Goal: Information Seeking & Learning: Find specific fact

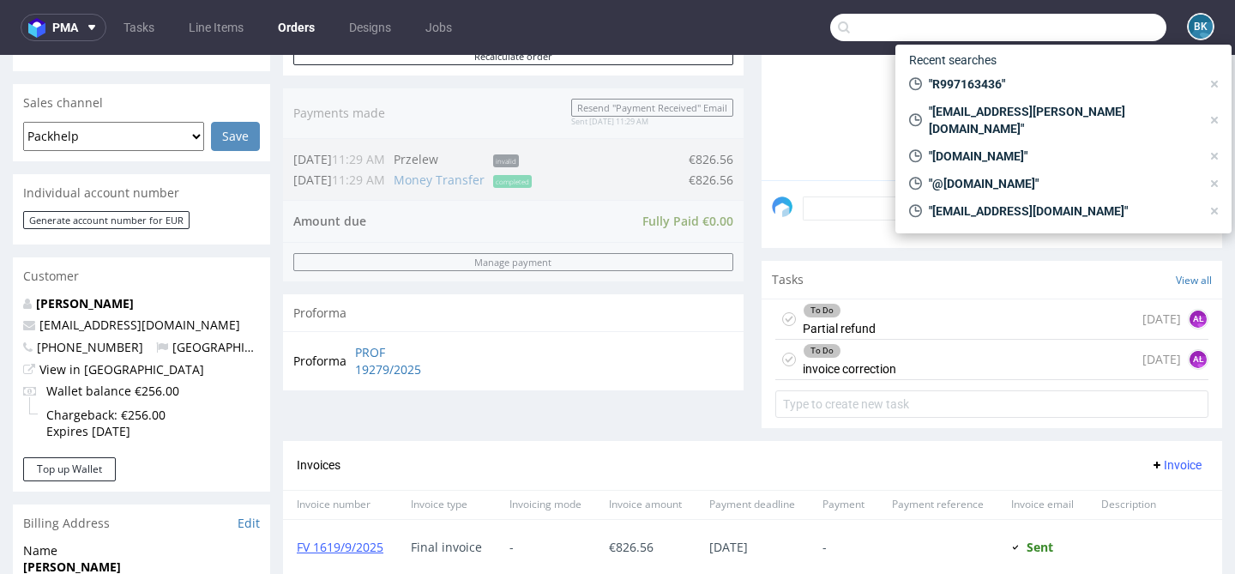
scroll to position [14, 0]
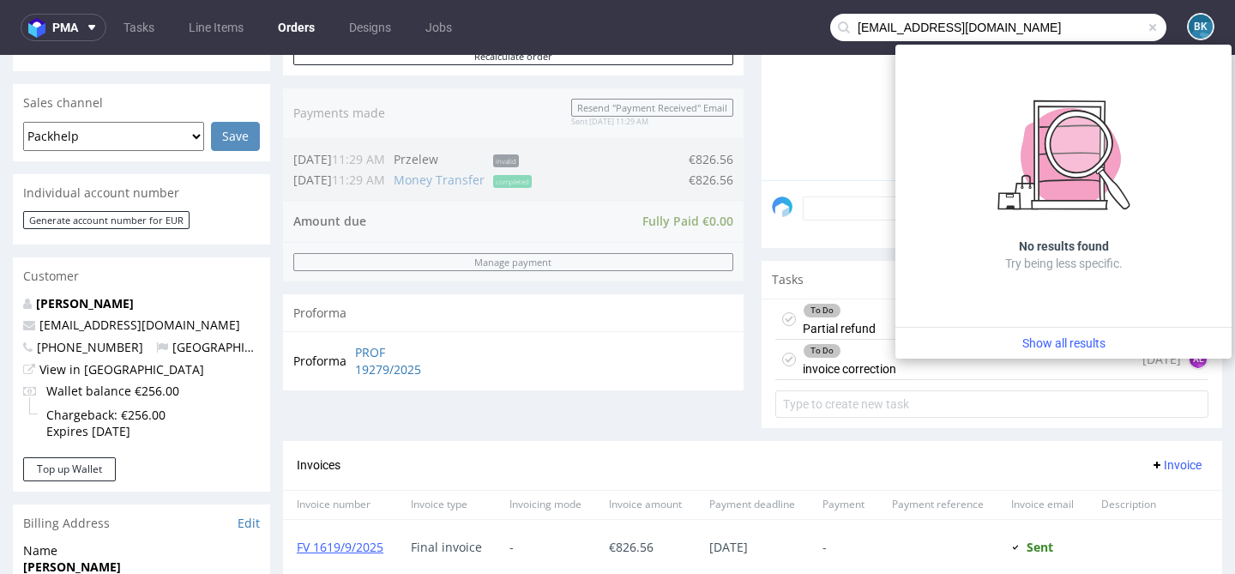
drag, startPoint x: 940, startPoint y: 25, endPoint x: 1037, endPoint y: 26, distance: 96.9
click at [1037, 26] on input "[EMAIL_ADDRESS][DOMAIN_NAME]" at bounding box center [998, 27] width 336 height 27
type input "annagluc.domino"
click at [1146, 27] on span at bounding box center [1153, 28] width 14 height 14
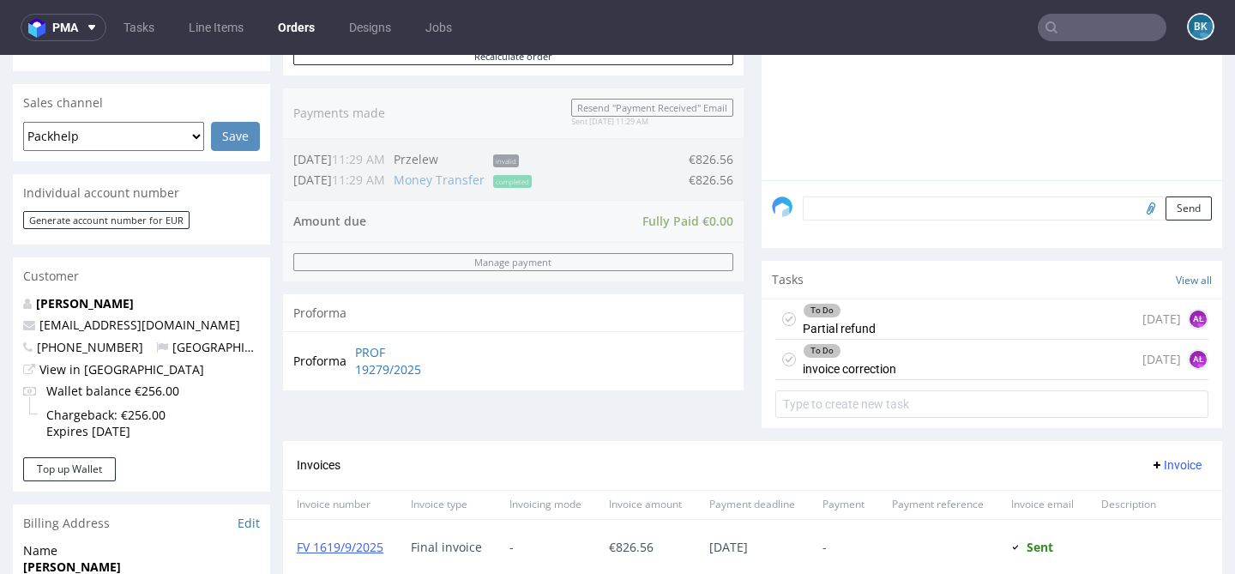
click at [1071, 33] on input "text" at bounding box center [1102, 27] width 129 height 27
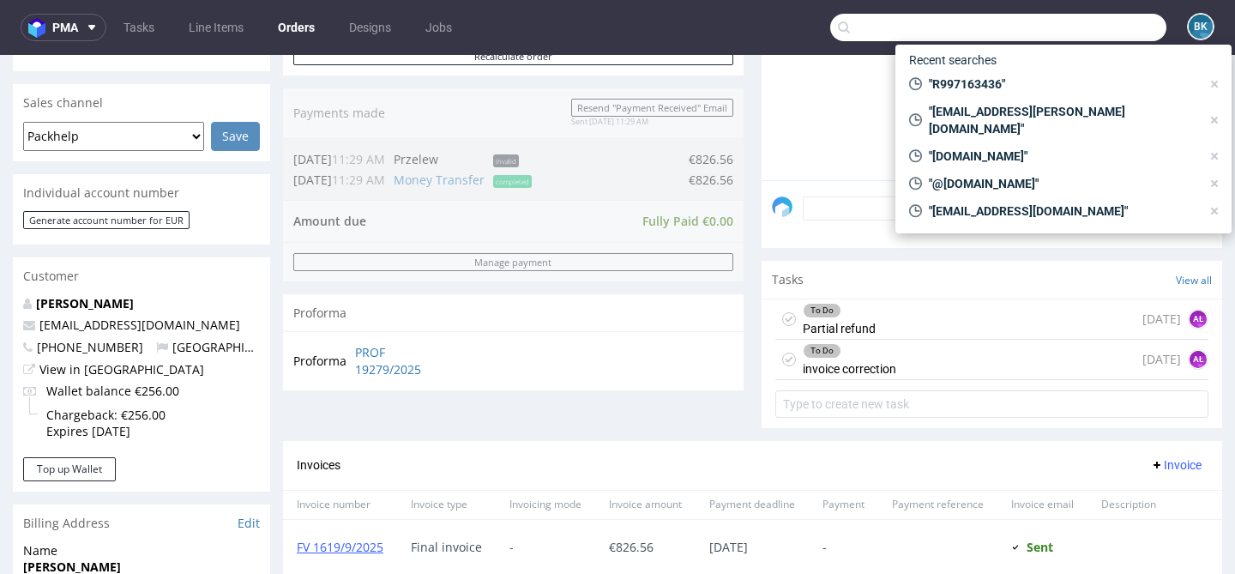
paste input "[PERSON_NAME][EMAIL_ADDRESS][PERSON_NAME][DOMAIN_NAME]"
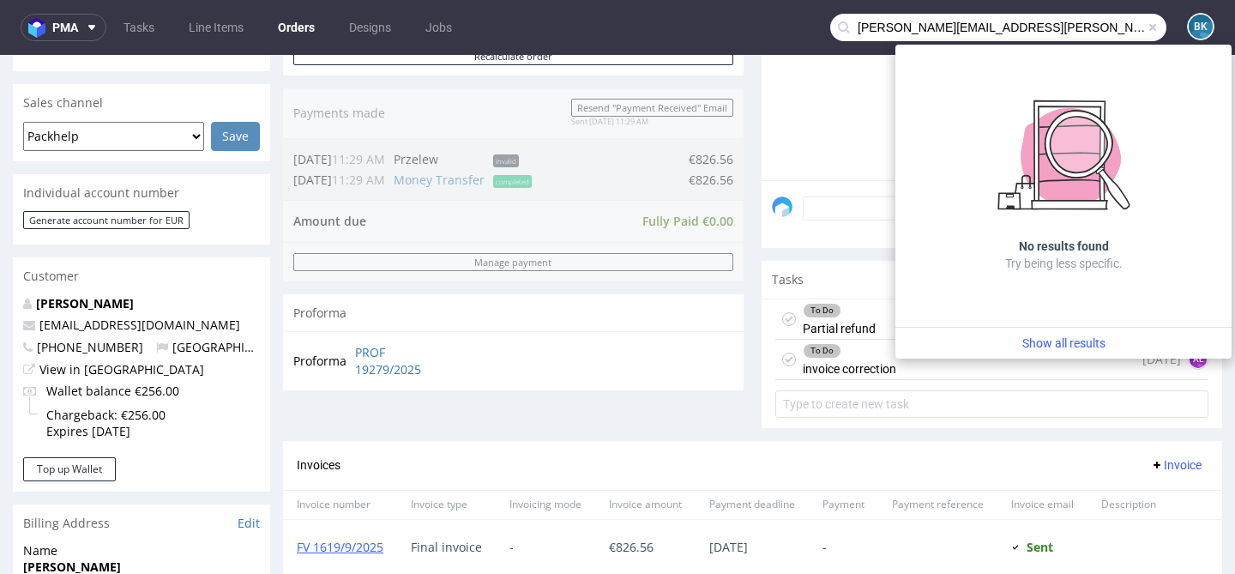
drag, startPoint x: 925, startPoint y: 26, endPoint x: 783, endPoint y: 24, distance: 142.4
click at [783, 24] on nav "pma Tasks Line Items Orders Designs Jobs [PERSON_NAME][EMAIL_ADDRESS][PERSON_NA…" at bounding box center [617, 27] width 1235 height 55
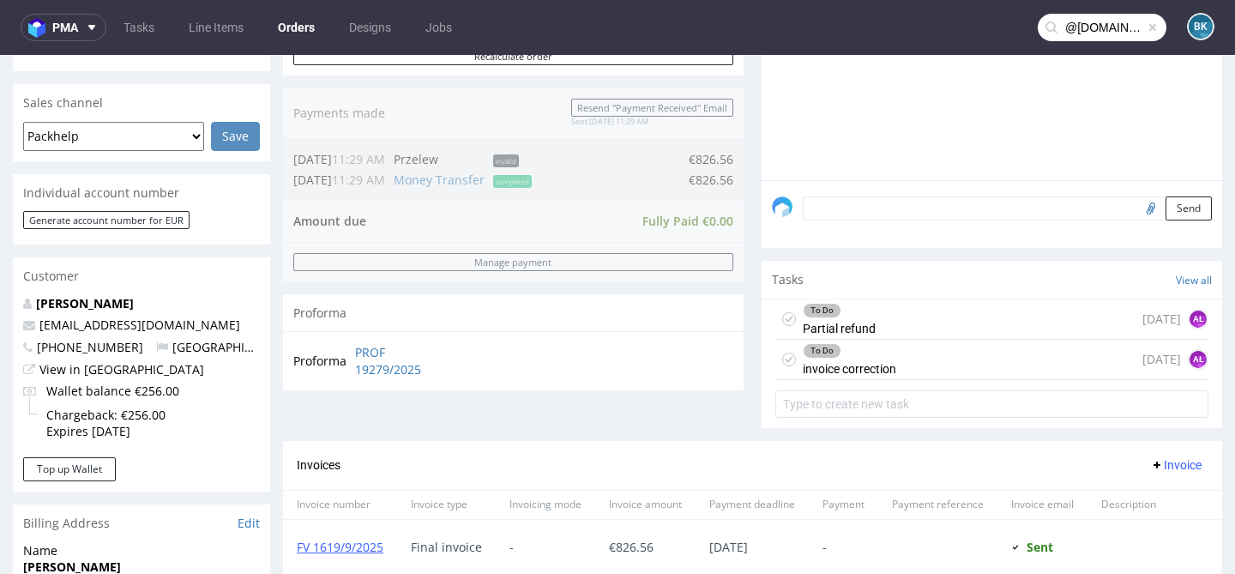
click at [1063, 28] on input "@[DOMAIN_NAME]" at bounding box center [1102, 27] width 129 height 27
type input "@[DOMAIN_NAME]"
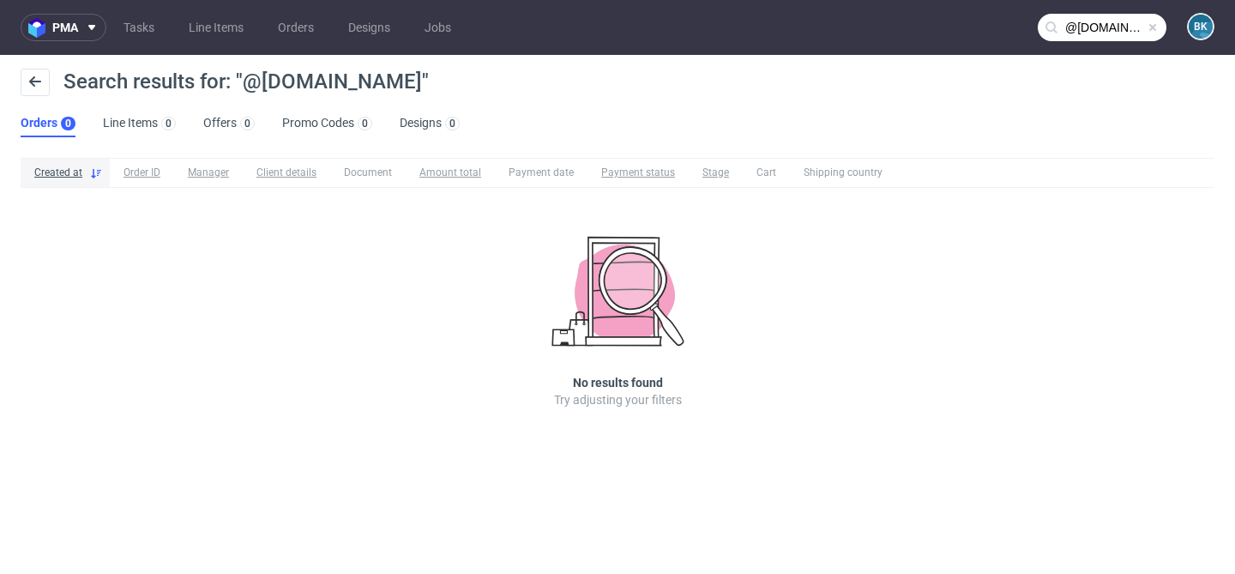
click at [1155, 26] on span at bounding box center [1153, 28] width 14 height 14
click at [1126, 27] on input "text" at bounding box center [1102, 27] width 129 height 27
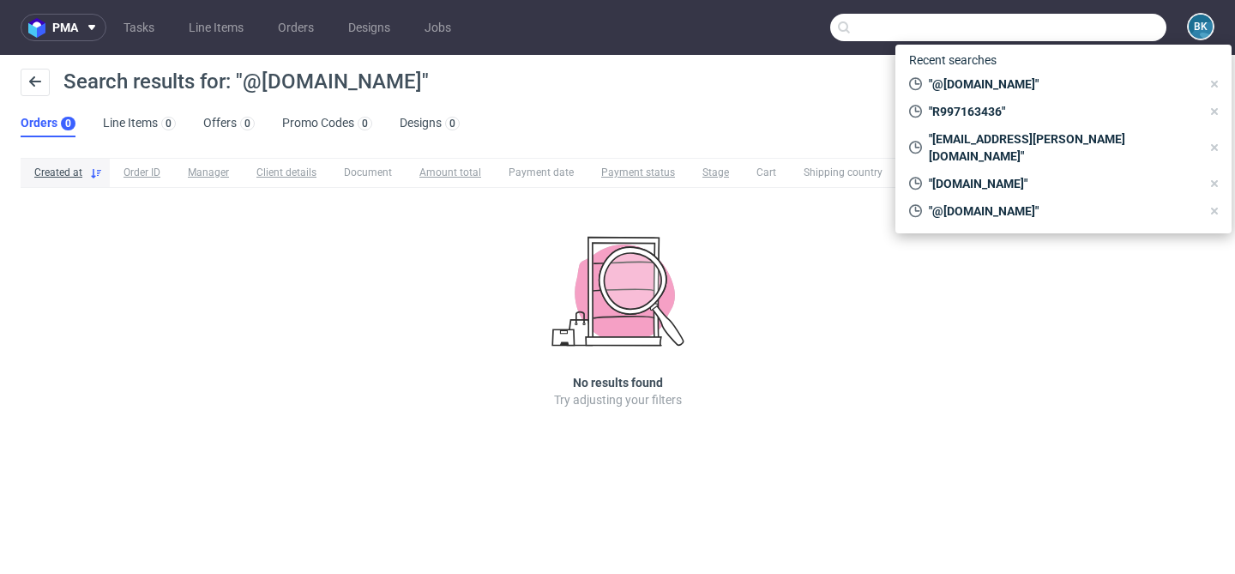
paste input "ionut.ungureanu03@yahoo.com"
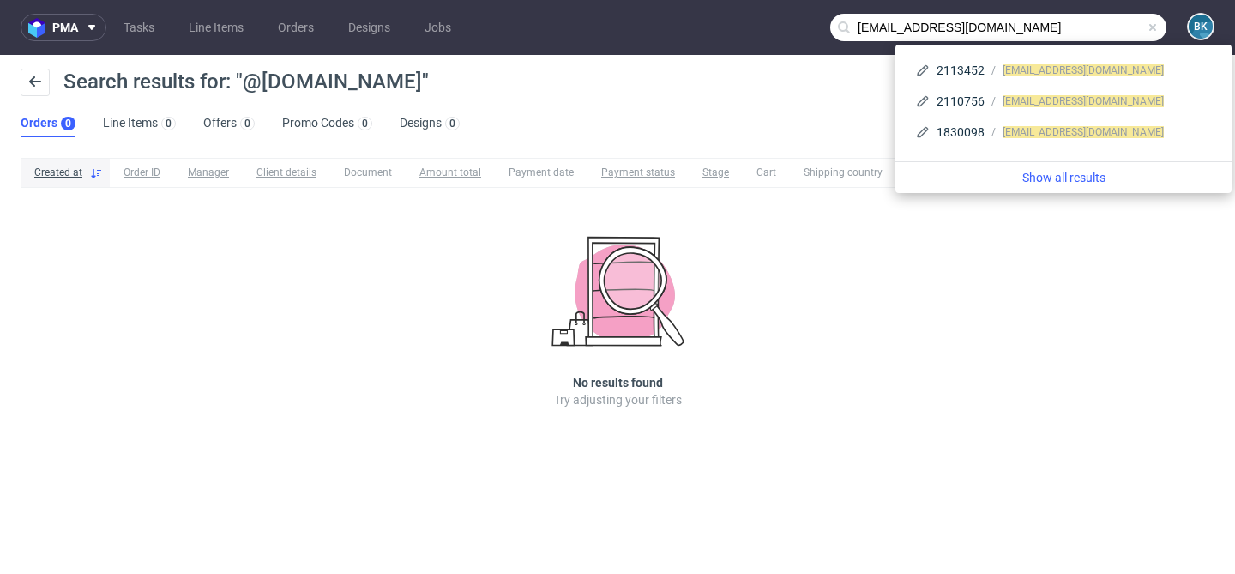
type input "ionut.ungureanu03@yahoo.com"
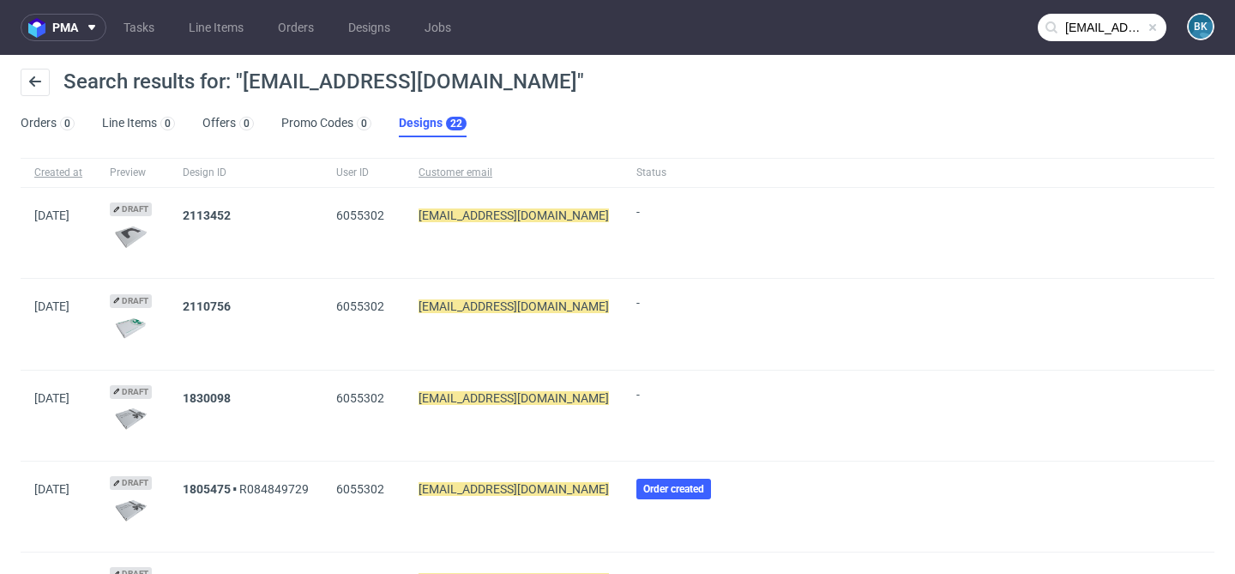
click at [1146, 29] on span at bounding box center [1153, 28] width 14 height 14
click at [1099, 29] on input "text" at bounding box center [1102, 27] width 129 height 27
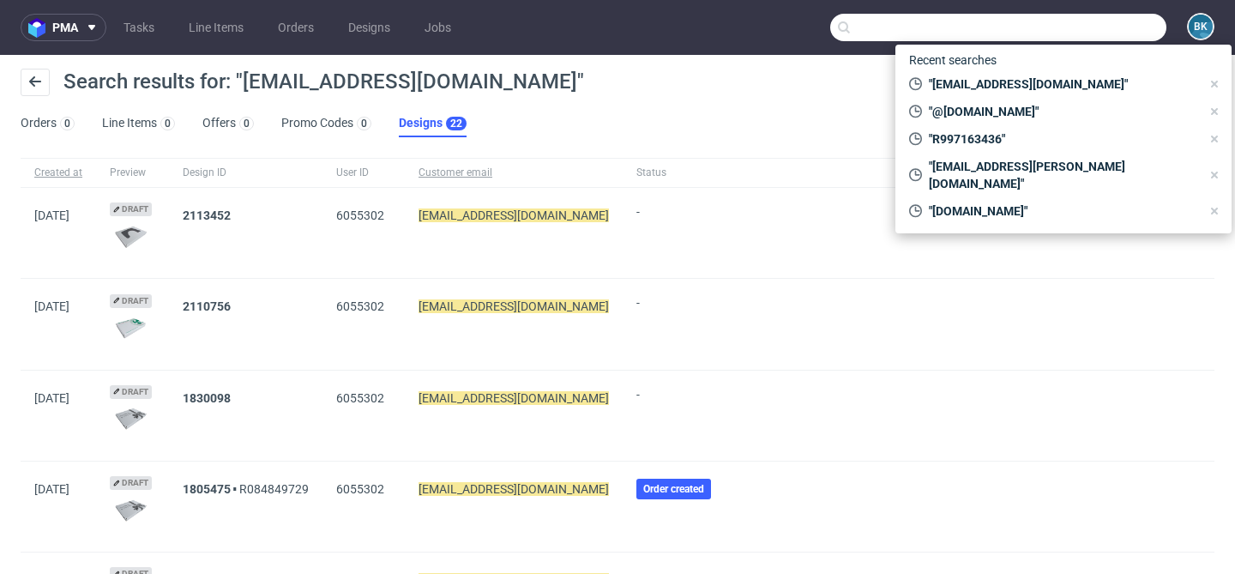
paste input "julia.drude@ooobox.de"
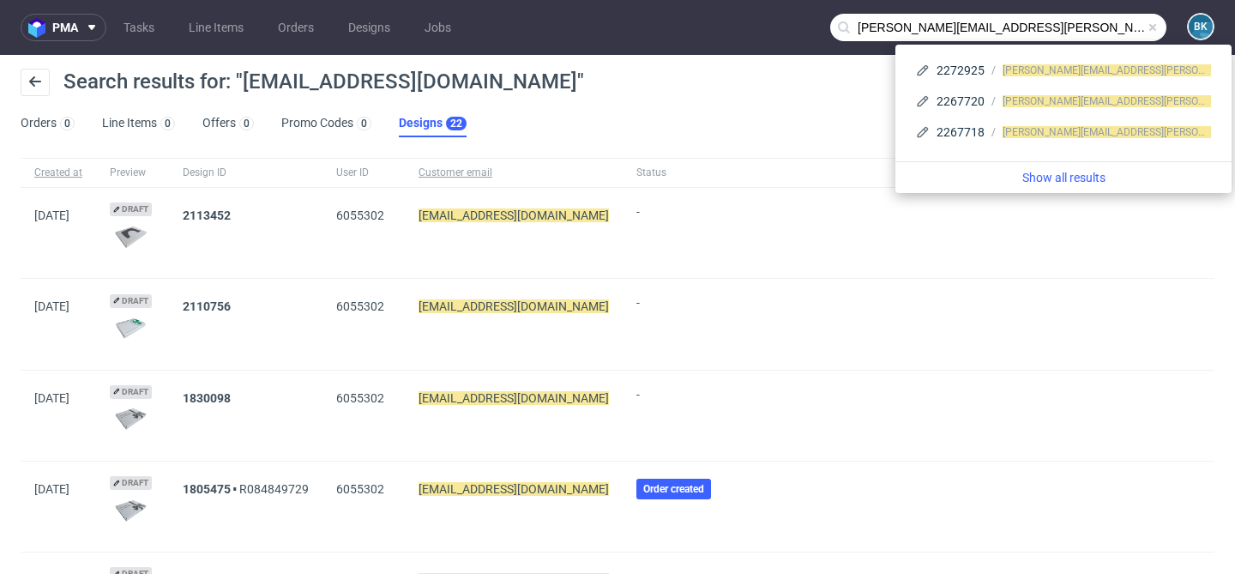
type input "julia.drude@ooobox.de"
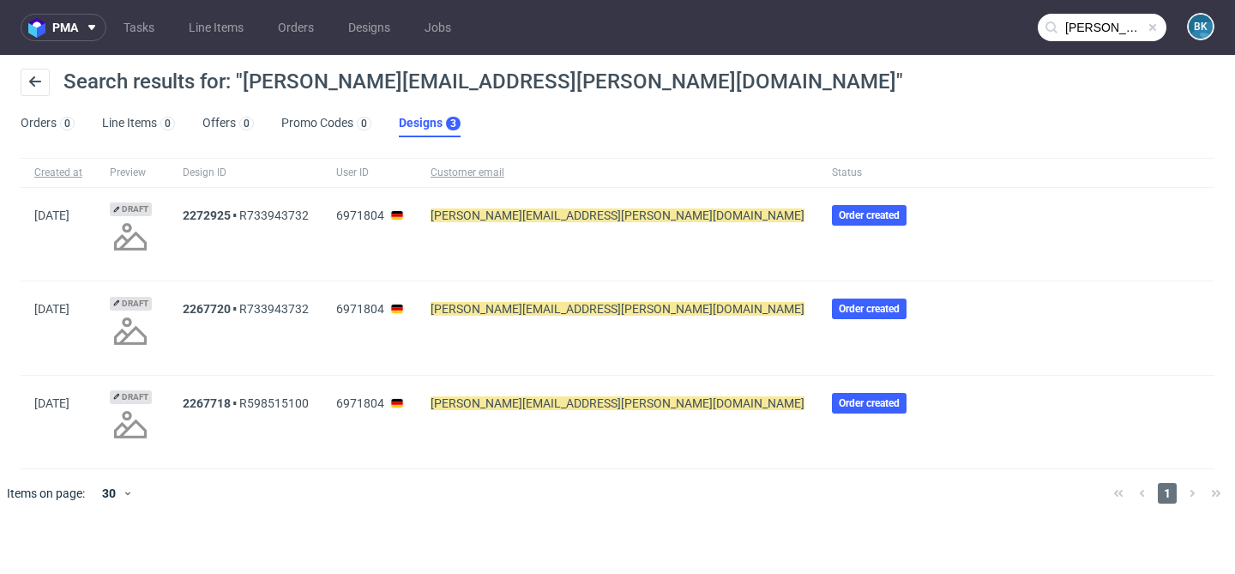
click at [1152, 25] on span at bounding box center [1153, 28] width 14 height 14
click at [1120, 25] on input "text" at bounding box center [1102, 27] width 129 height 27
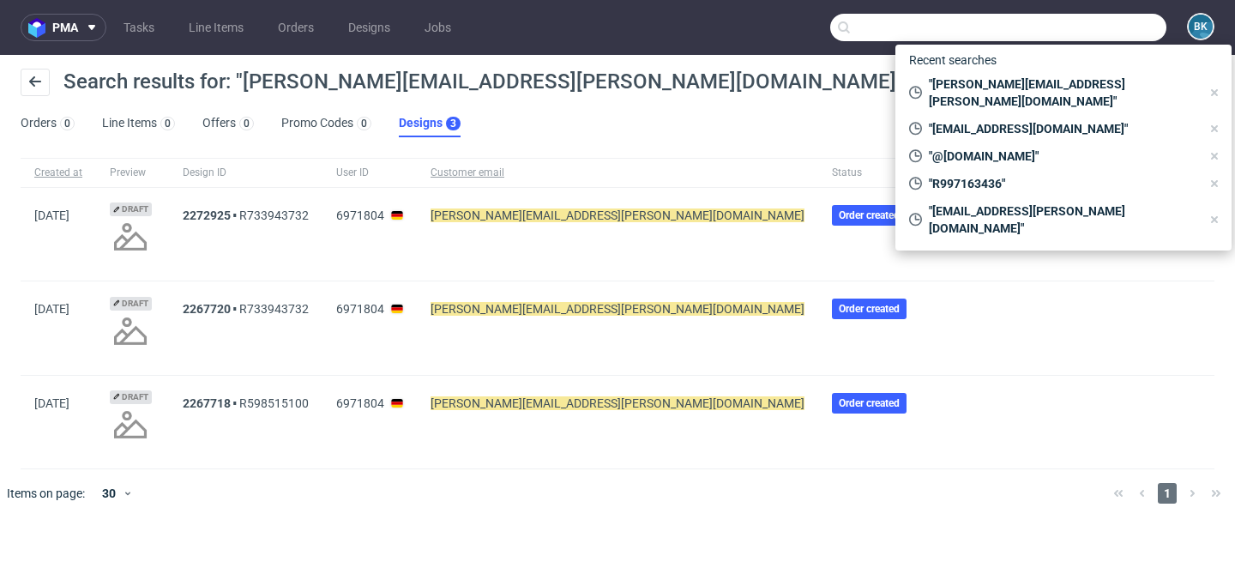
paste input "ag.rojewska@gmail.com"
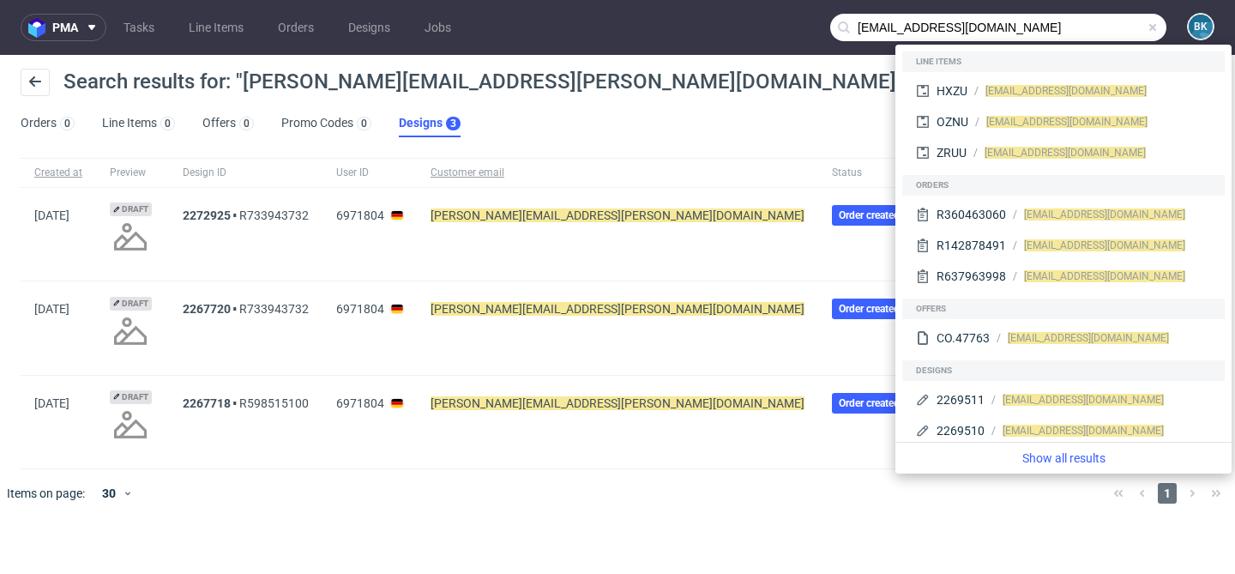
type input "ag.rojewska@gmail.com"
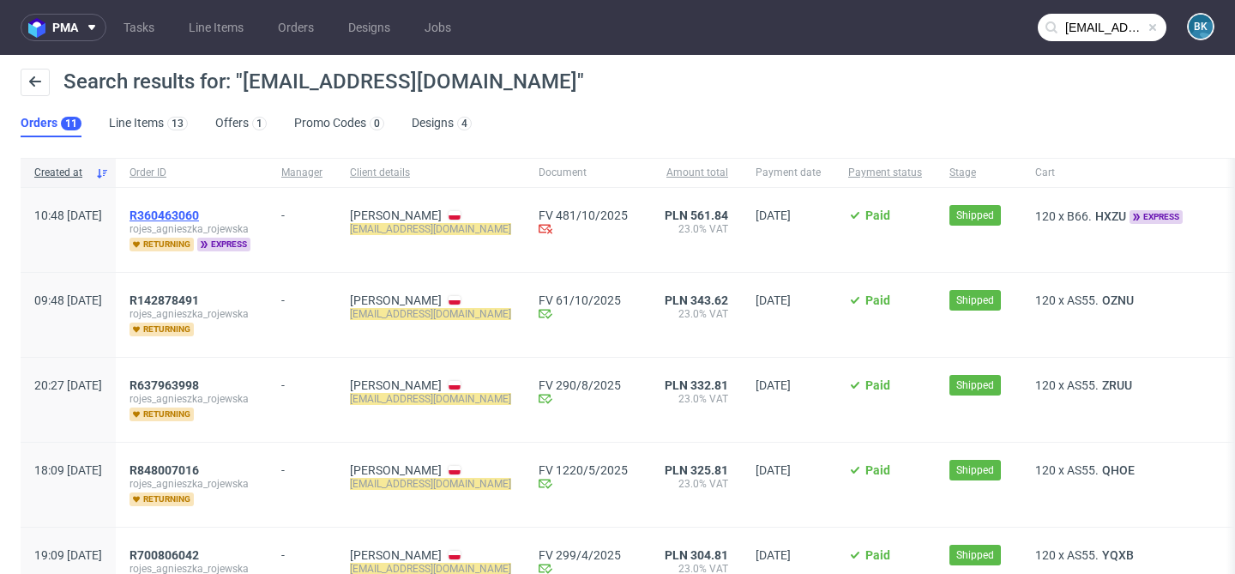
click at [199, 220] on span "R360463060" at bounding box center [163, 215] width 69 height 14
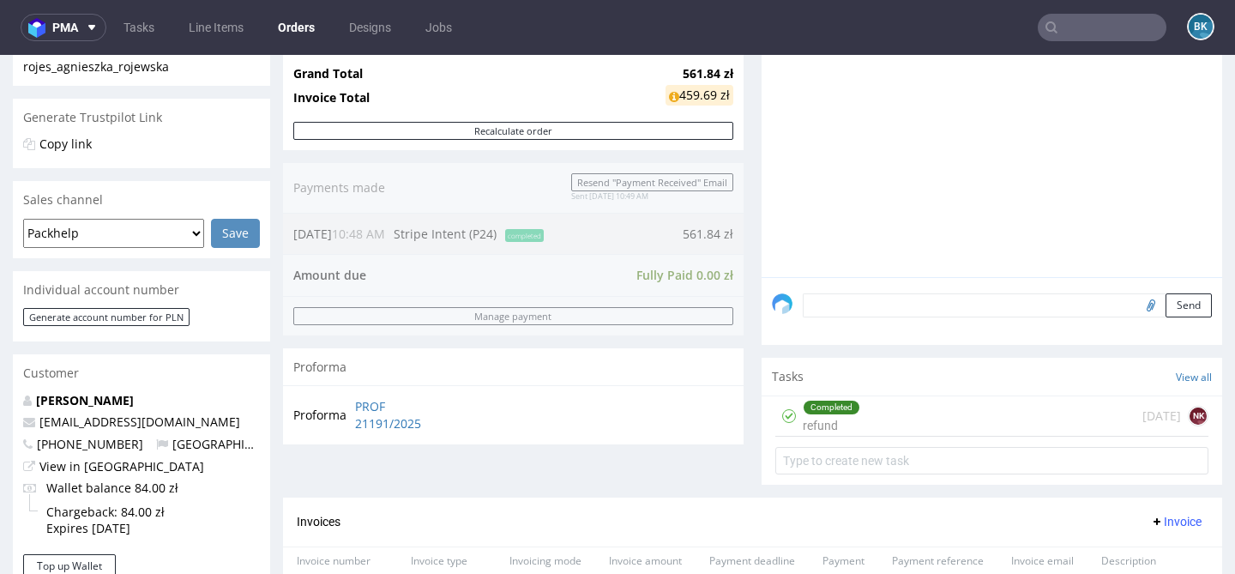
scroll to position [320, 0]
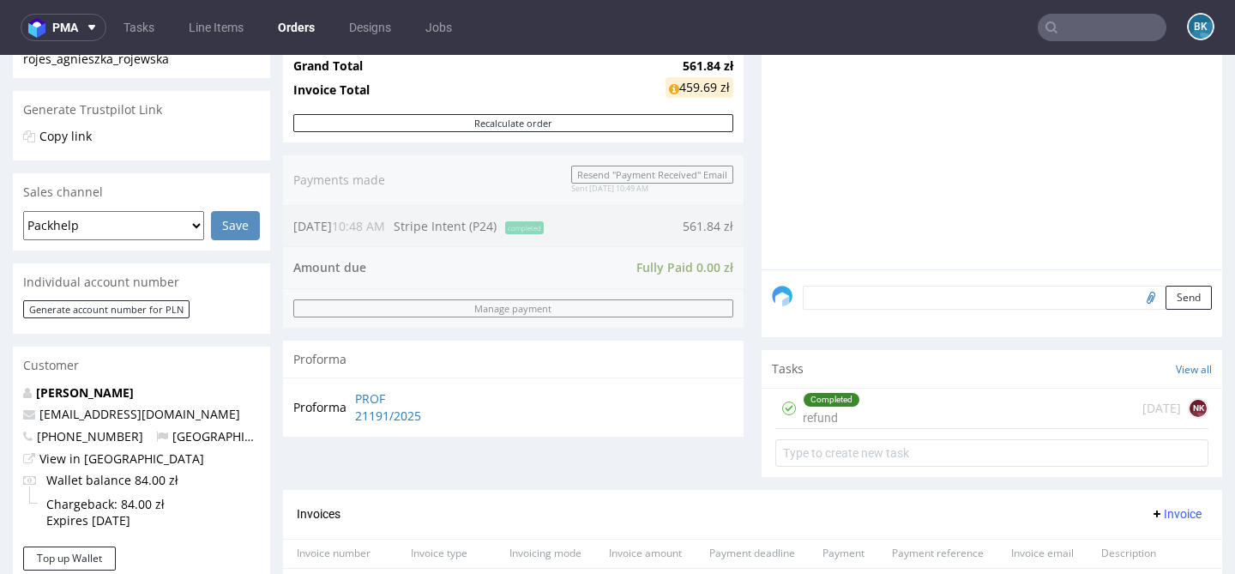
click at [876, 414] on div "Completed refund 1 day ago NK" at bounding box center [991, 408] width 433 height 40
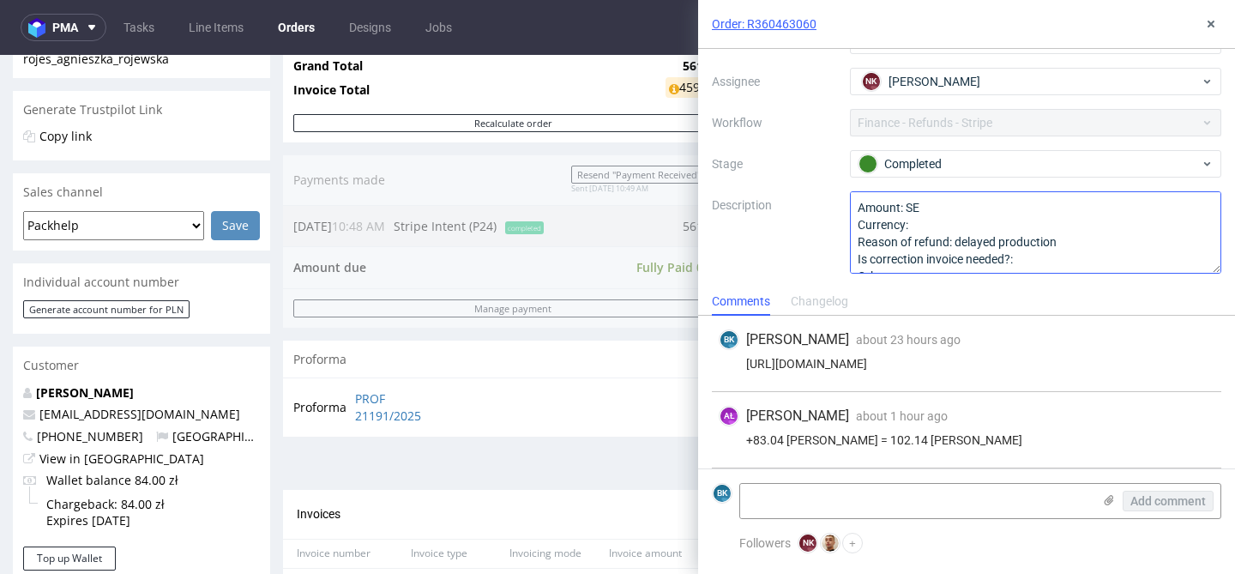
scroll to position [19, 0]
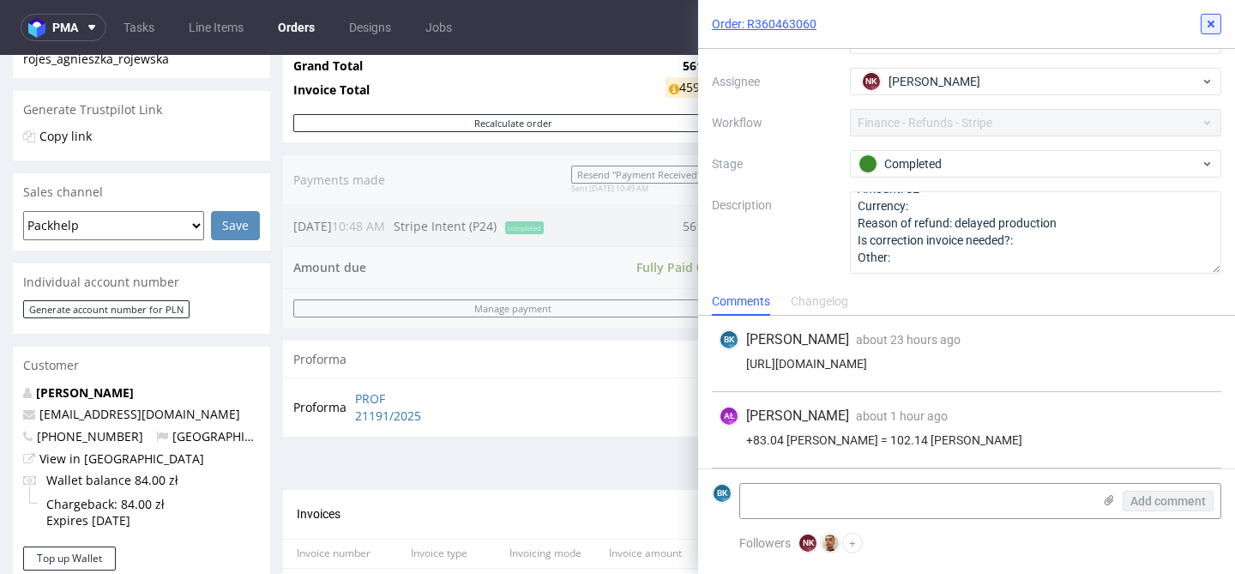
click at [1206, 29] on icon at bounding box center [1211, 24] width 14 height 14
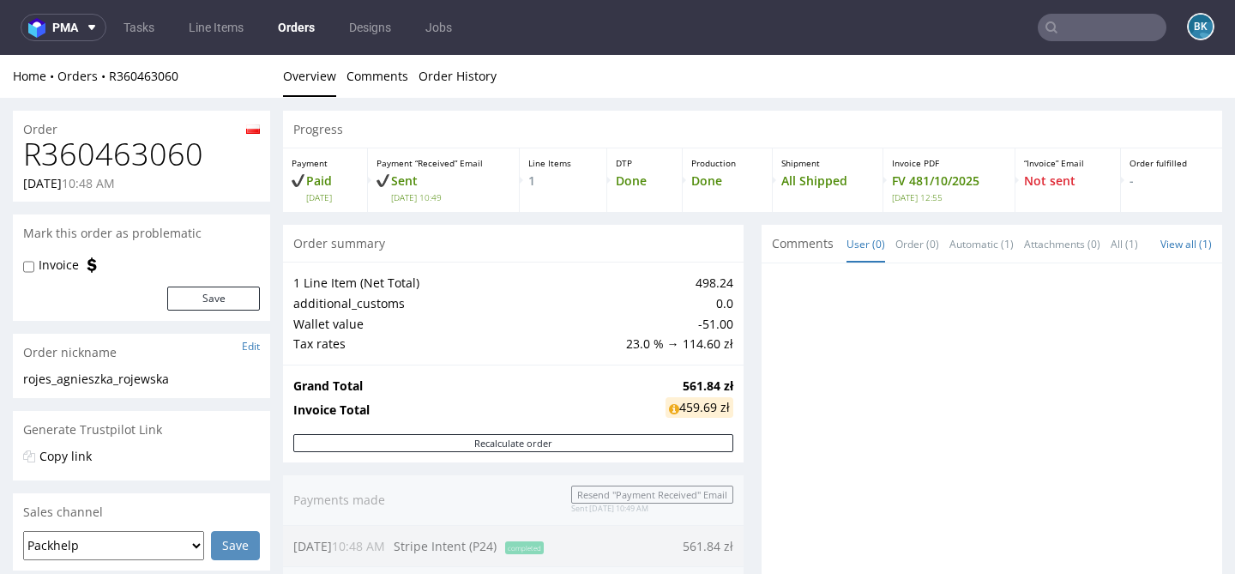
click at [136, 145] on h1 "R360463060" at bounding box center [141, 154] width 237 height 34
copy h1 "R360463060"
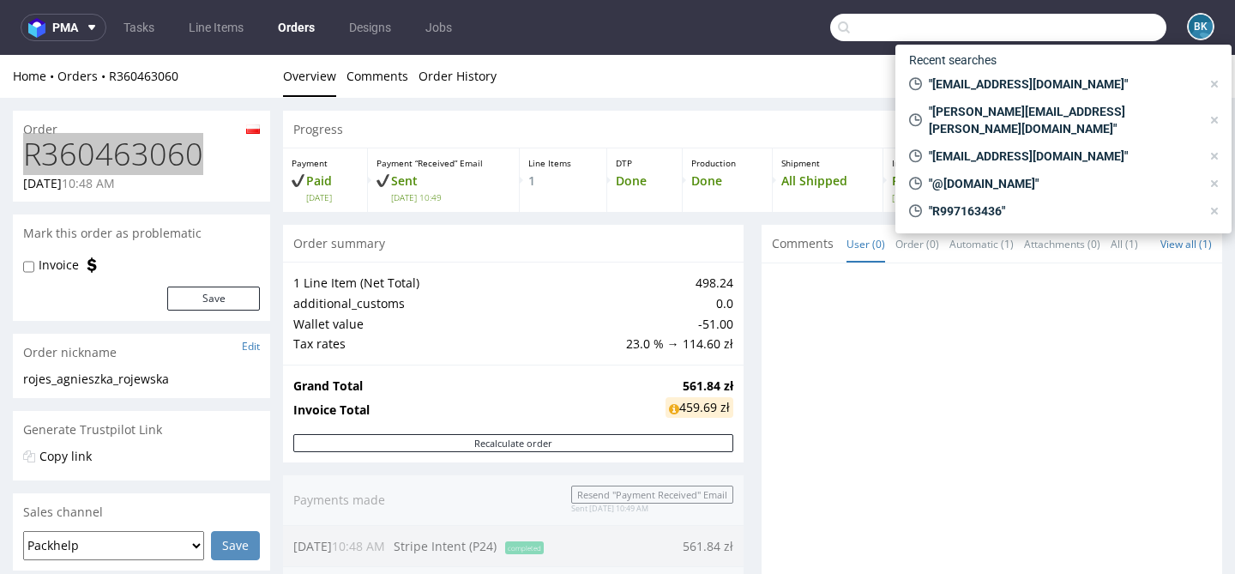
click at [1055, 23] on input "text" at bounding box center [998, 27] width 336 height 27
paste input "R360463060"
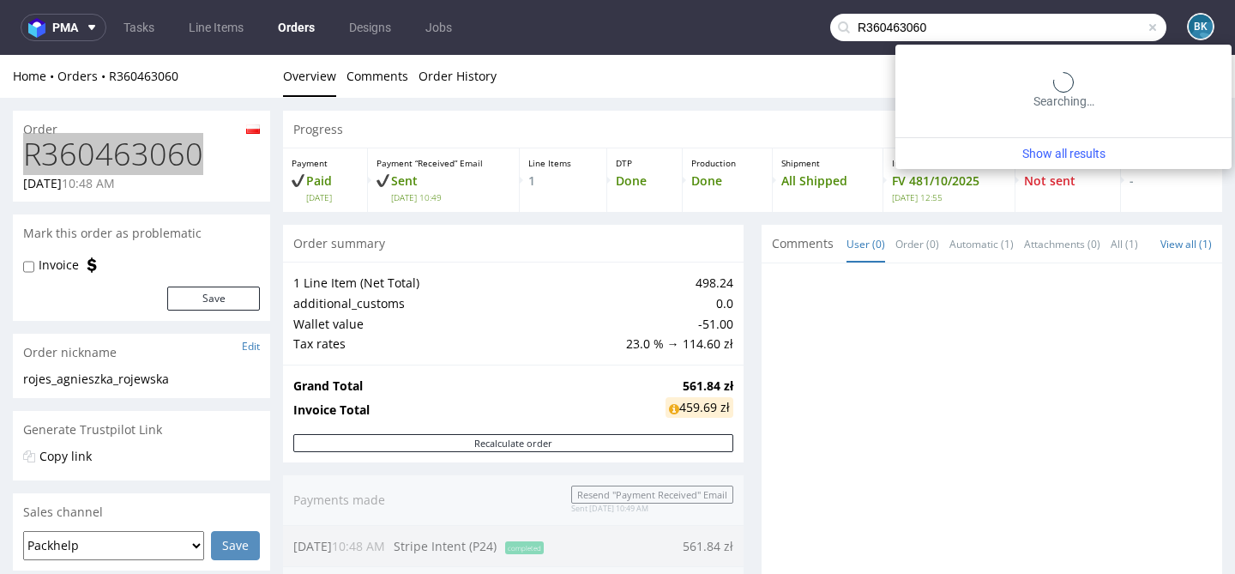
type input "R360463060"
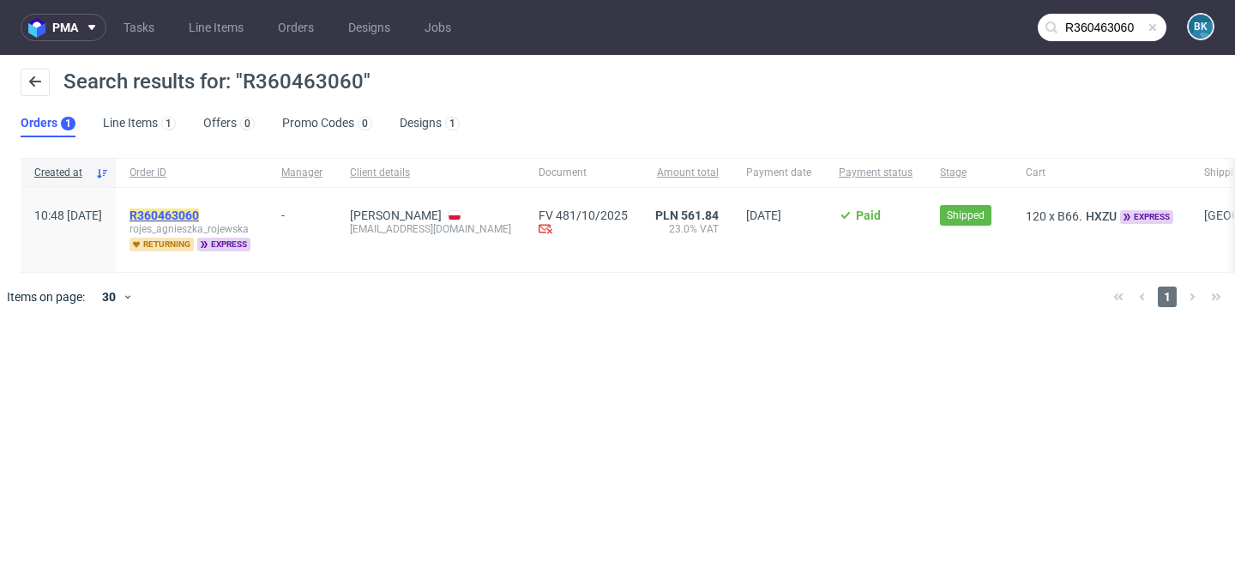
click at [199, 211] on mark "R360463060" at bounding box center [163, 215] width 69 height 14
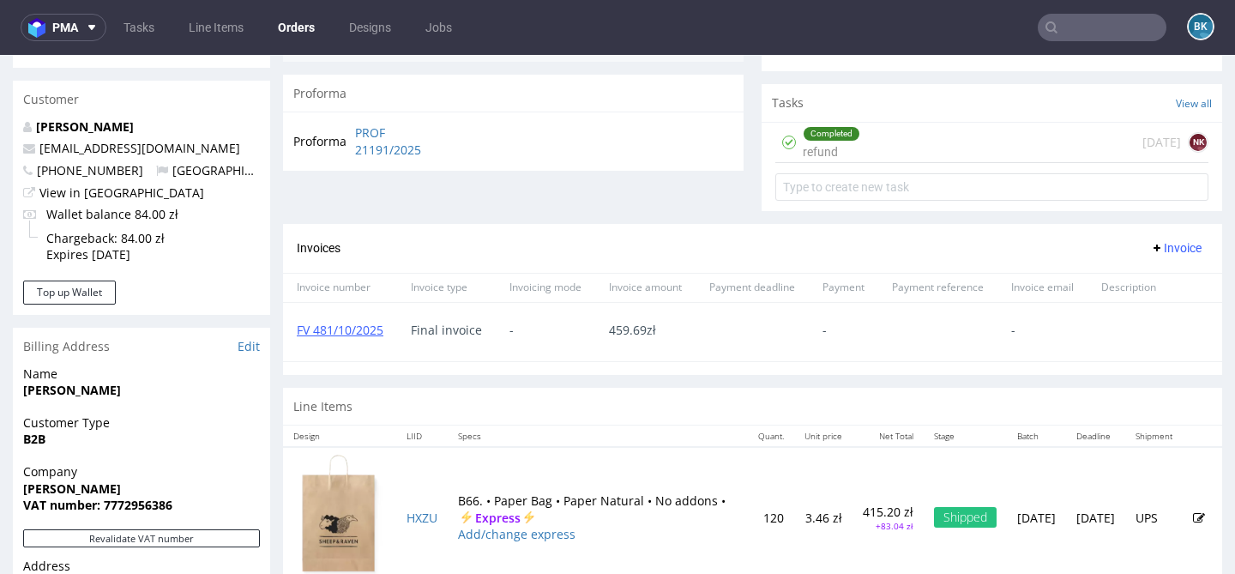
scroll to position [587, 0]
click at [871, 159] on div "Completed refund 1 day ago NK" at bounding box center [991, 142] width 433 height 40
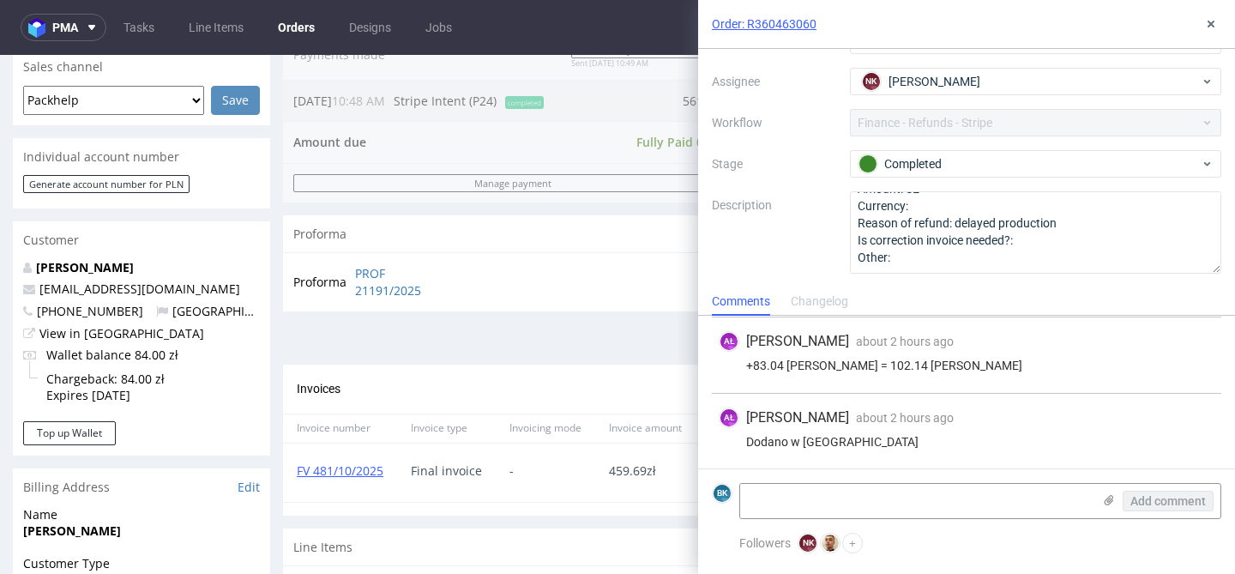
scroll to position [441, 0]
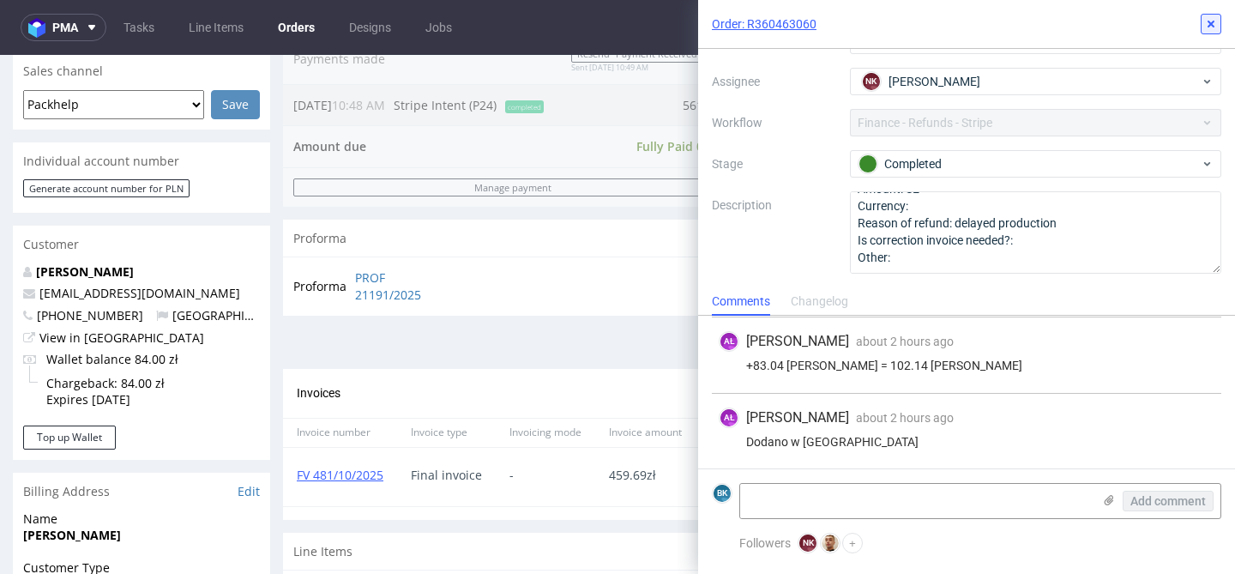
click at [1212, 18] on icon at bounding box center [1211, 24] width 14 height 14
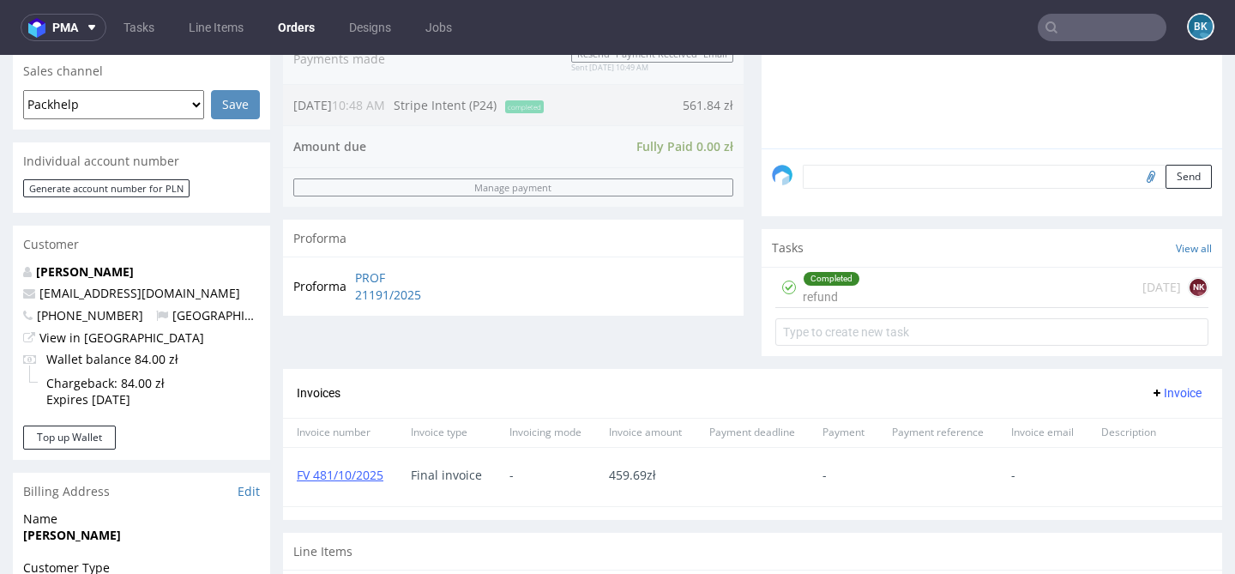
click at [1109, 27] on input "text" at bounding box center [1102, 27] width 129 height 27
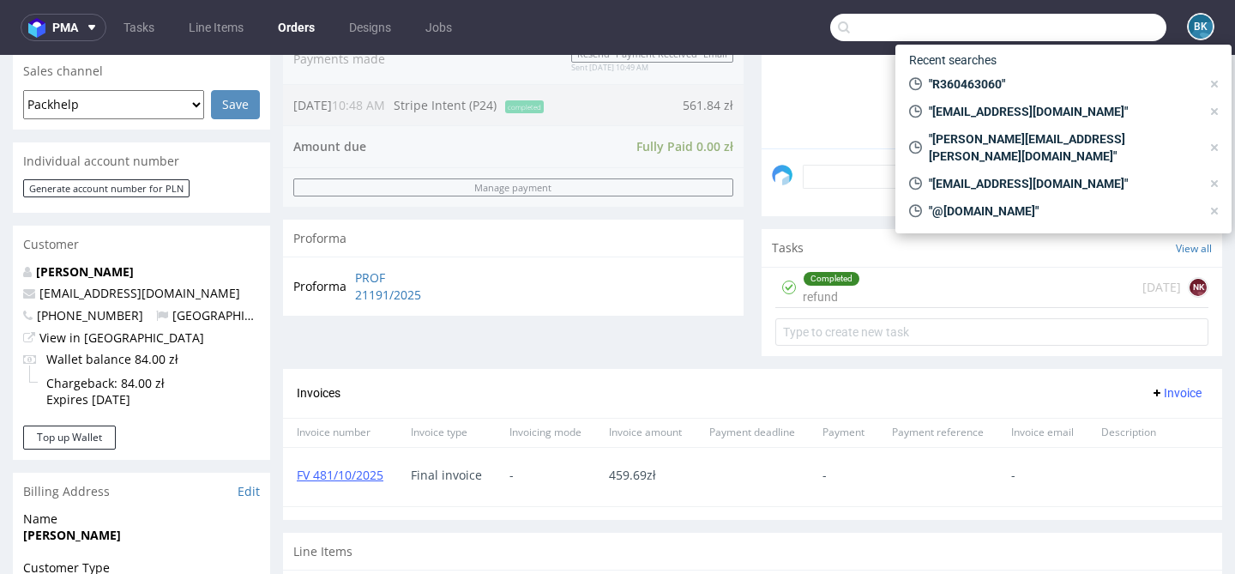
paste input "R836724814"
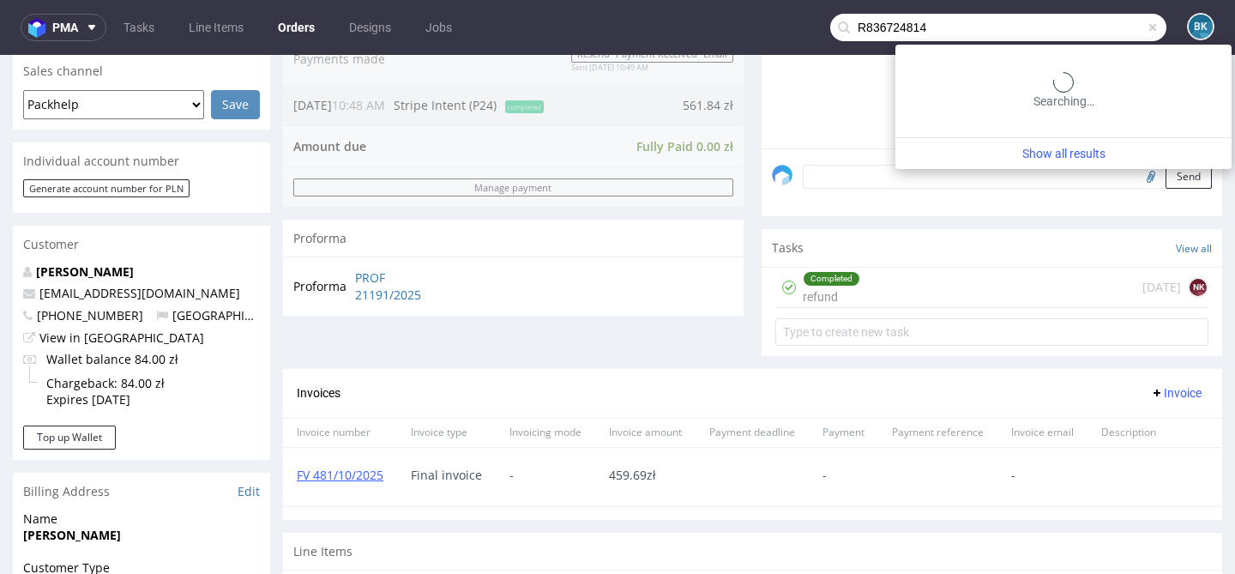
type input "R836724814"
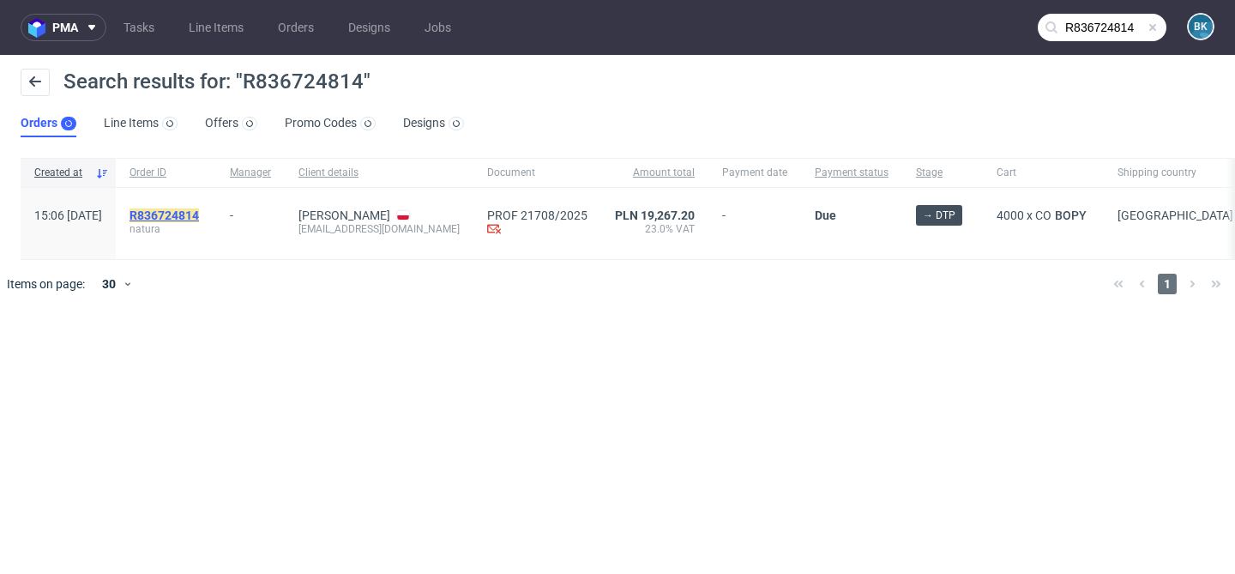
click at [199, 210] on mark "R836724814" at bounding box center [163, 215] width 69 height 14
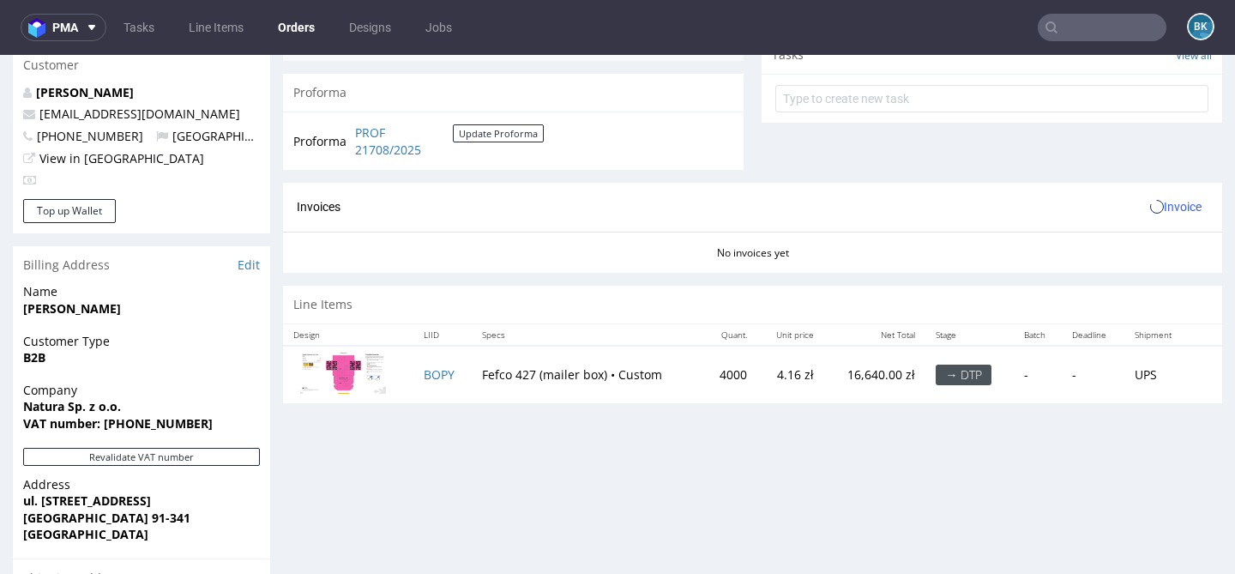
scroll to position [621, 0]
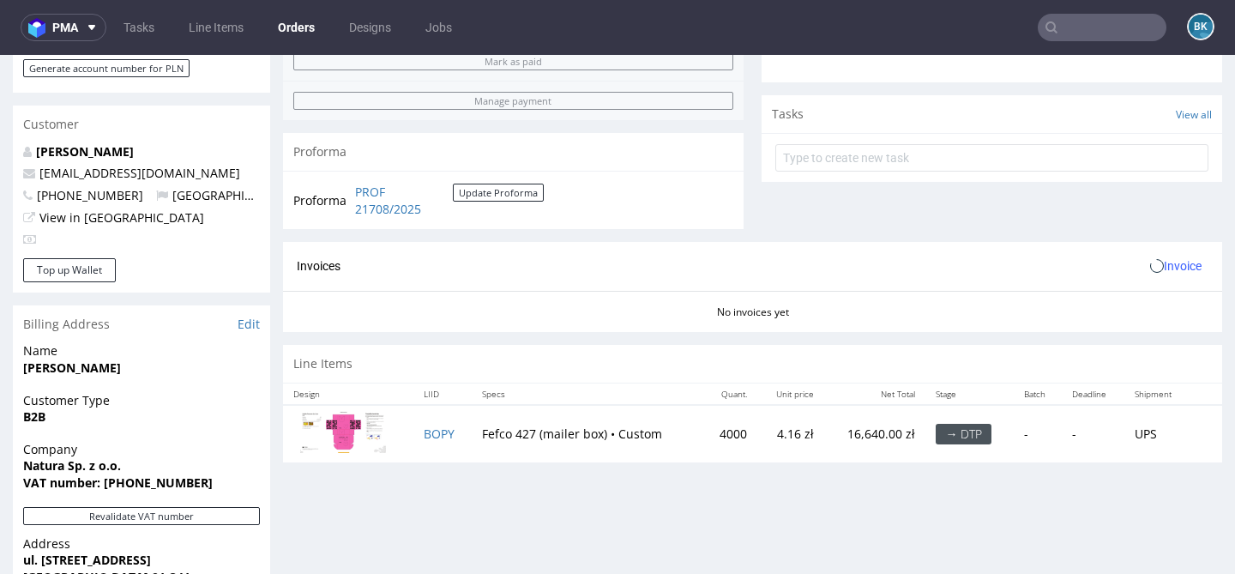
scroll to position [749, 0]
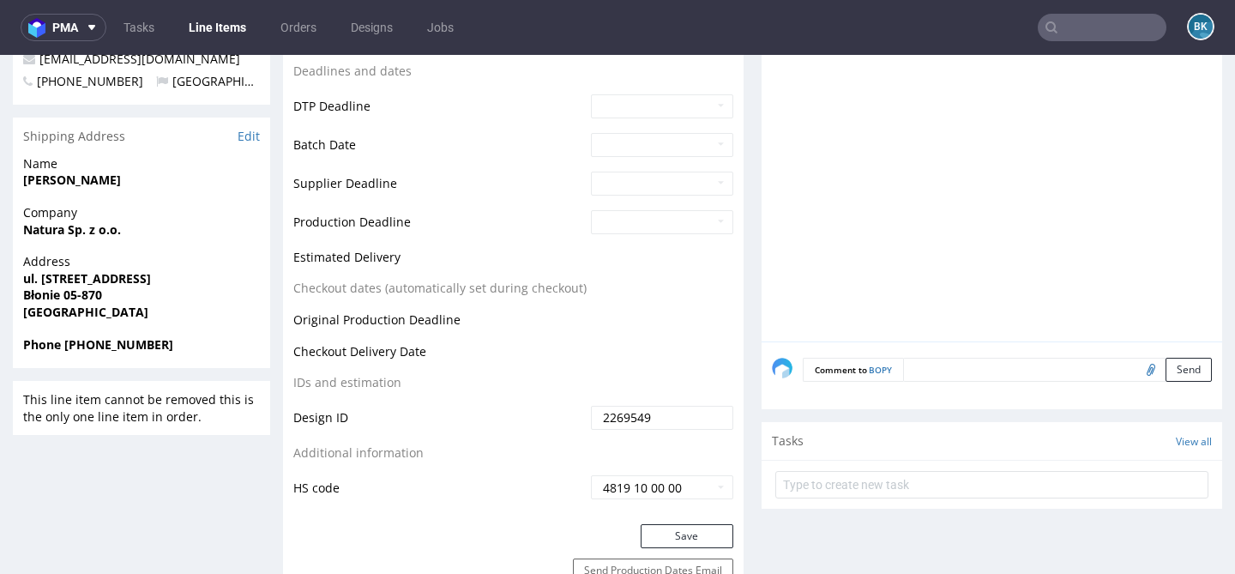
scroll to position [627, 0]
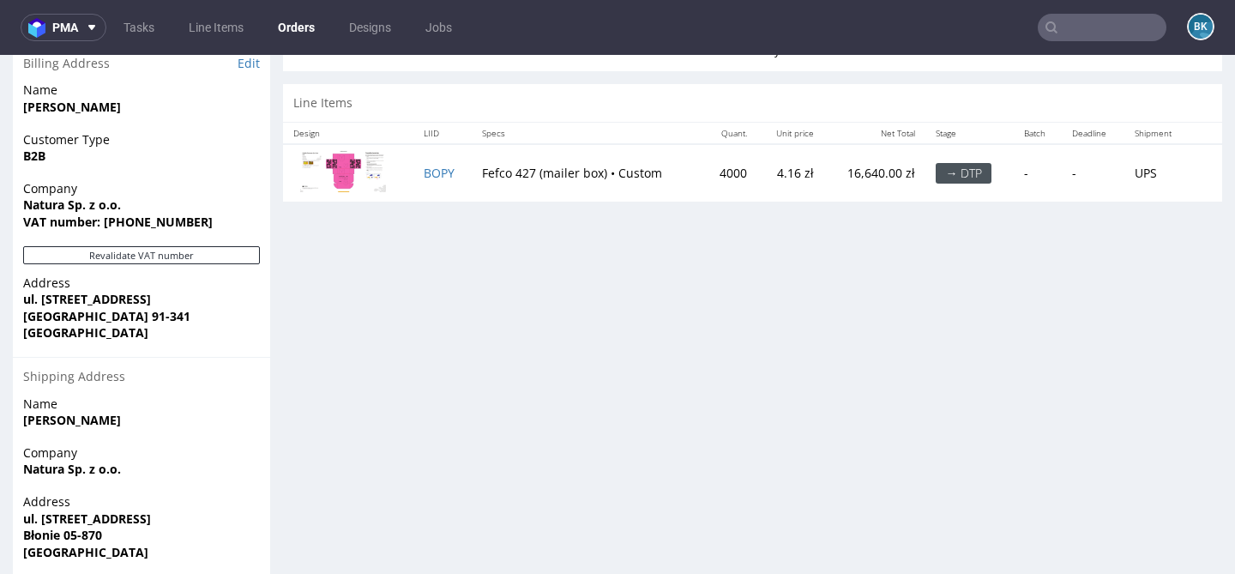
scroll to position [877, 0]
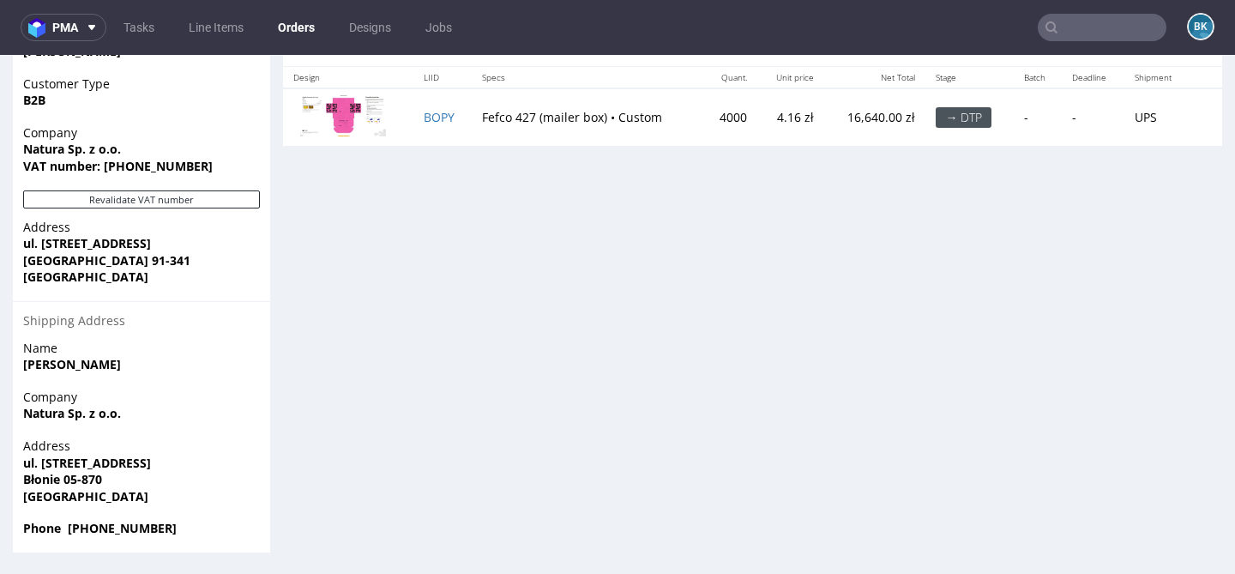
click at [116, 528] on strong "Phone [PHONE_NUMBER]" at bounding box center [100, 528] width 154 height 16
copy strong "48887800491"
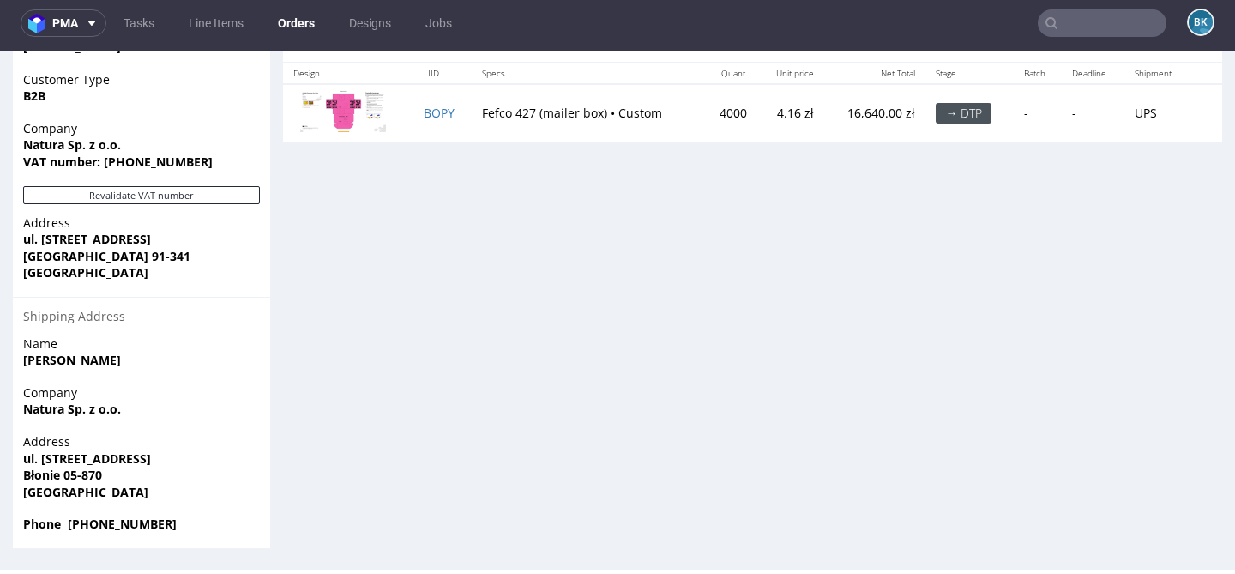
click at [136, 518] on strong "Phone [PHONE_NUMBER]" at bounding box center [100, 523] width 154 height 16
copy strong "48887800491"
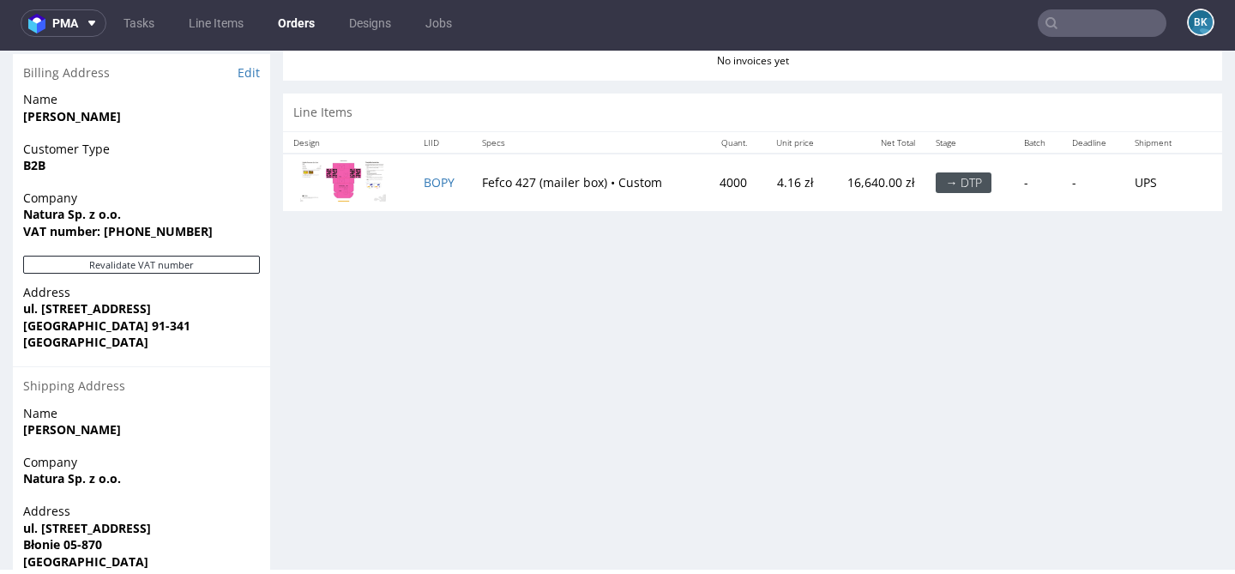
scroll to position [796, 0]
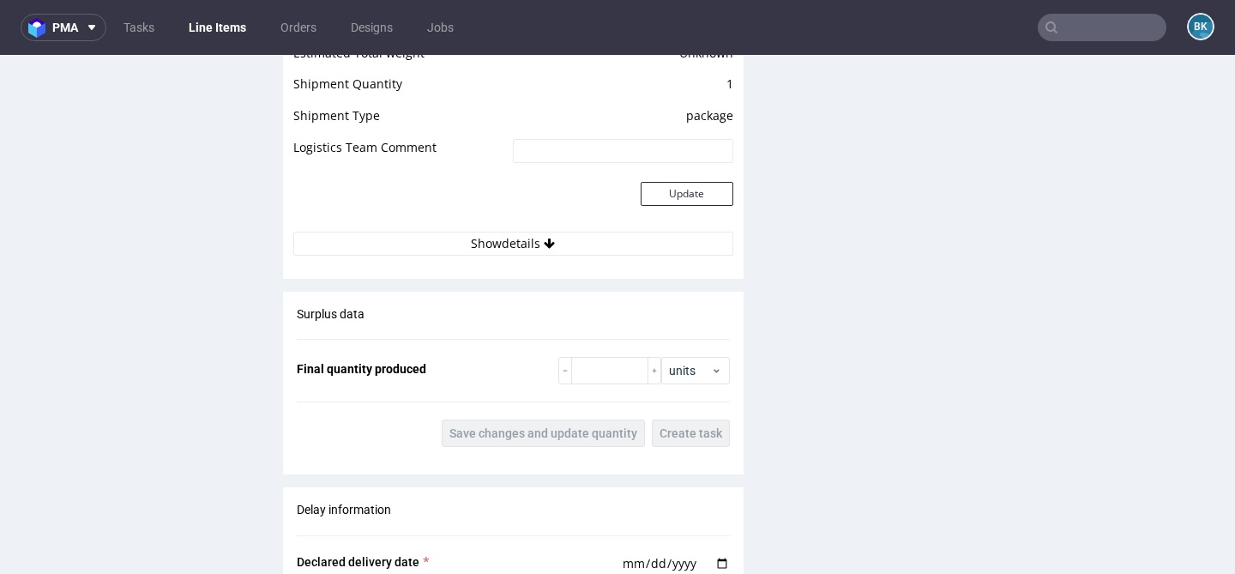
scroll to position [1988, 0]
click at [545, 231] on button "Show details" at bounding box center [513, 242] width 440 height 24
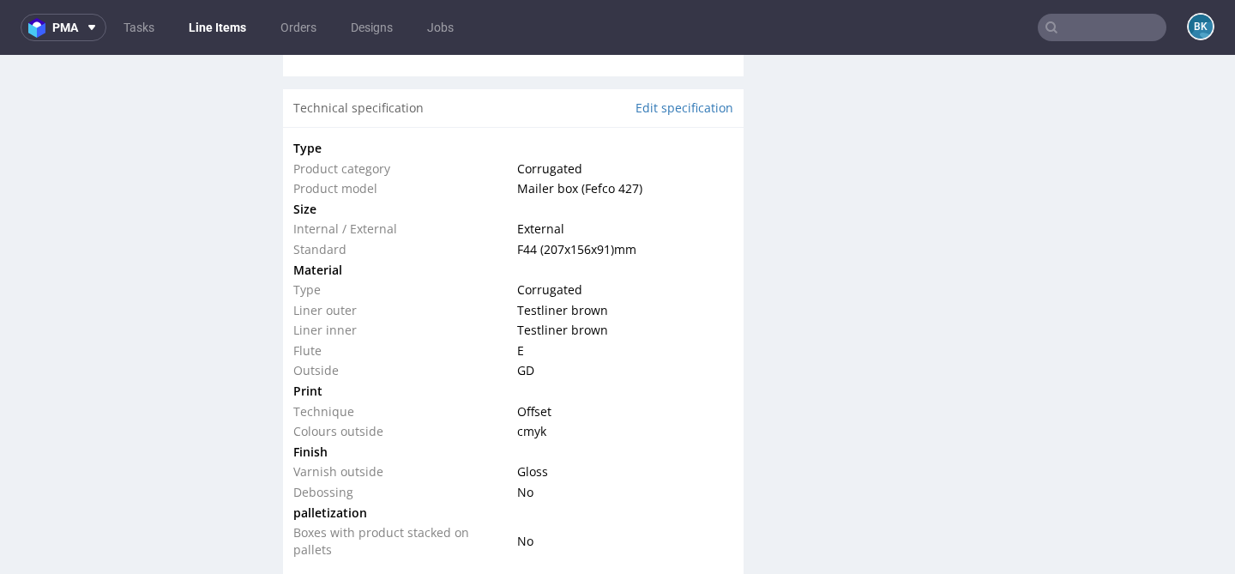
scroll to position [1176, 0]
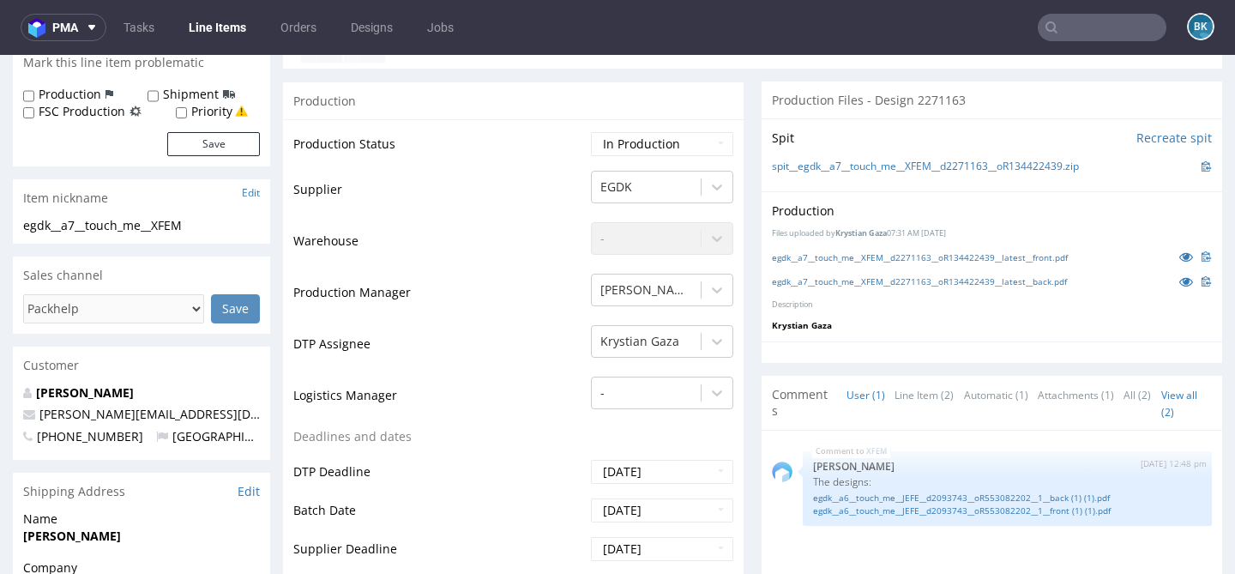
scroll to position [274, 0]
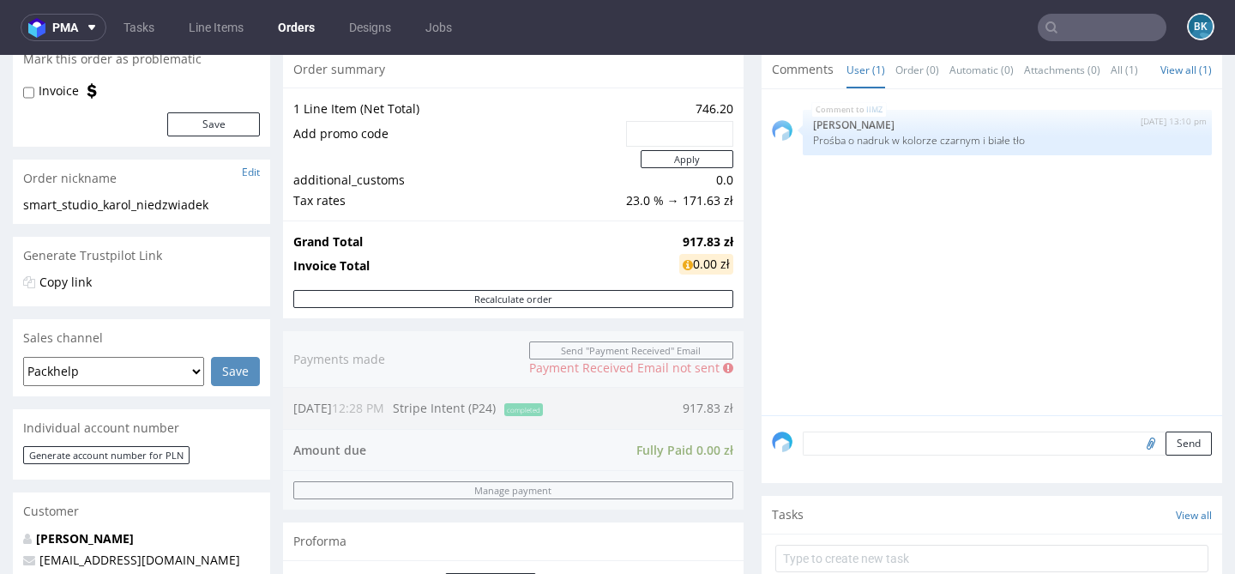
scroll to position [173, 0]
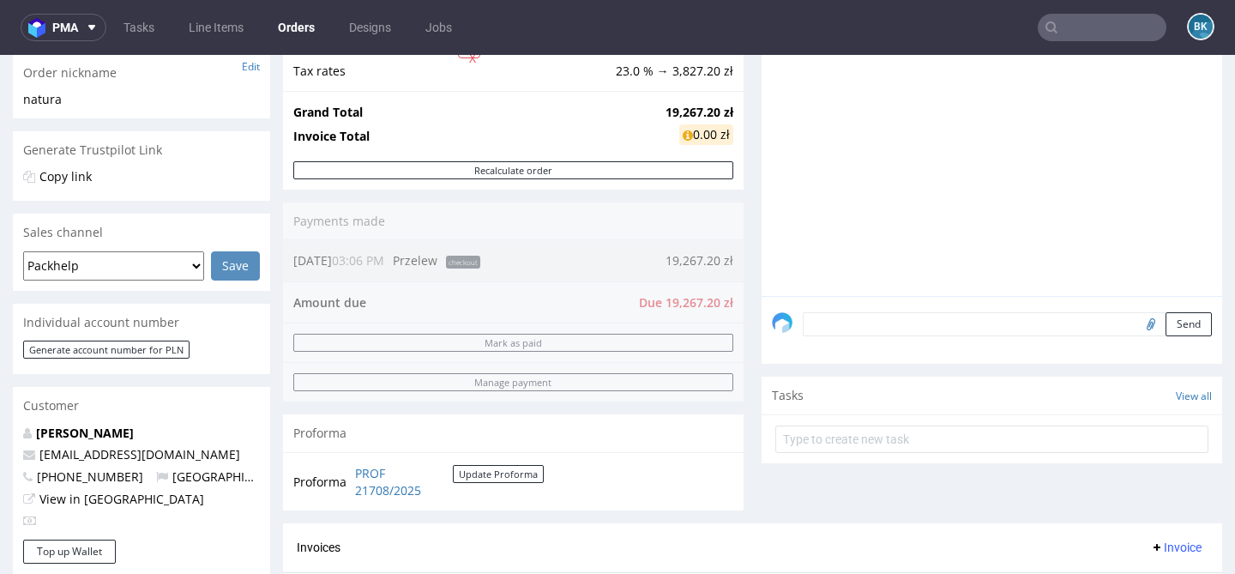
scroll to position [278, 0]
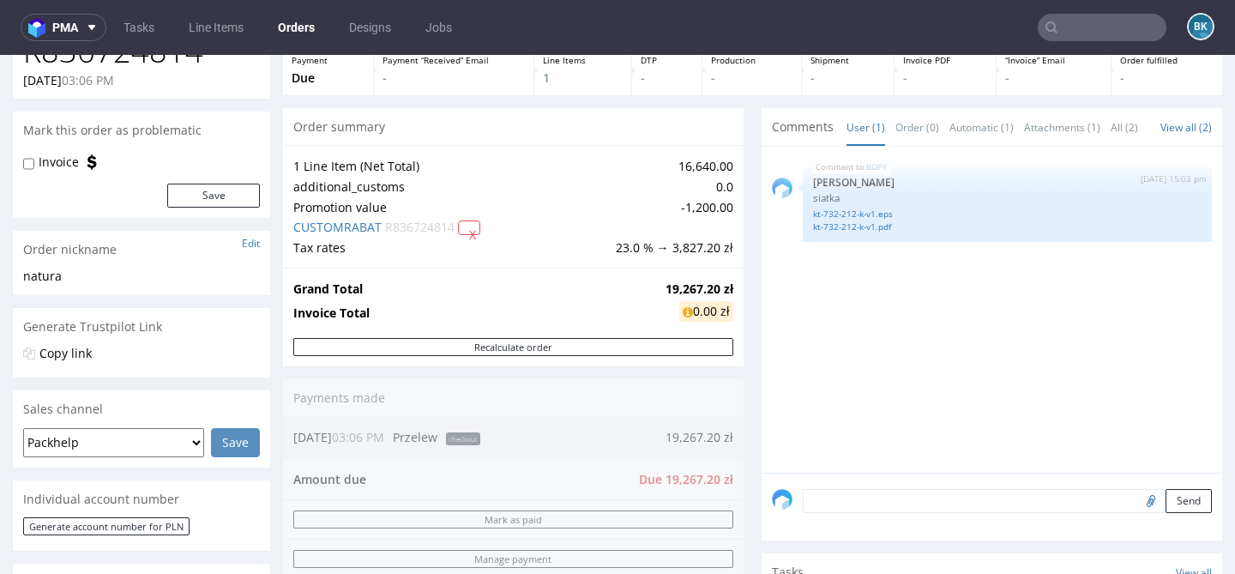
scroll to position [105, 0]
click at [472, 435] on div "Order summary 1 Line Item (Net Total) 16,640.00 additional_customs 0.0 Promotio…" at bounding box center [513, 402] width 461 height 592
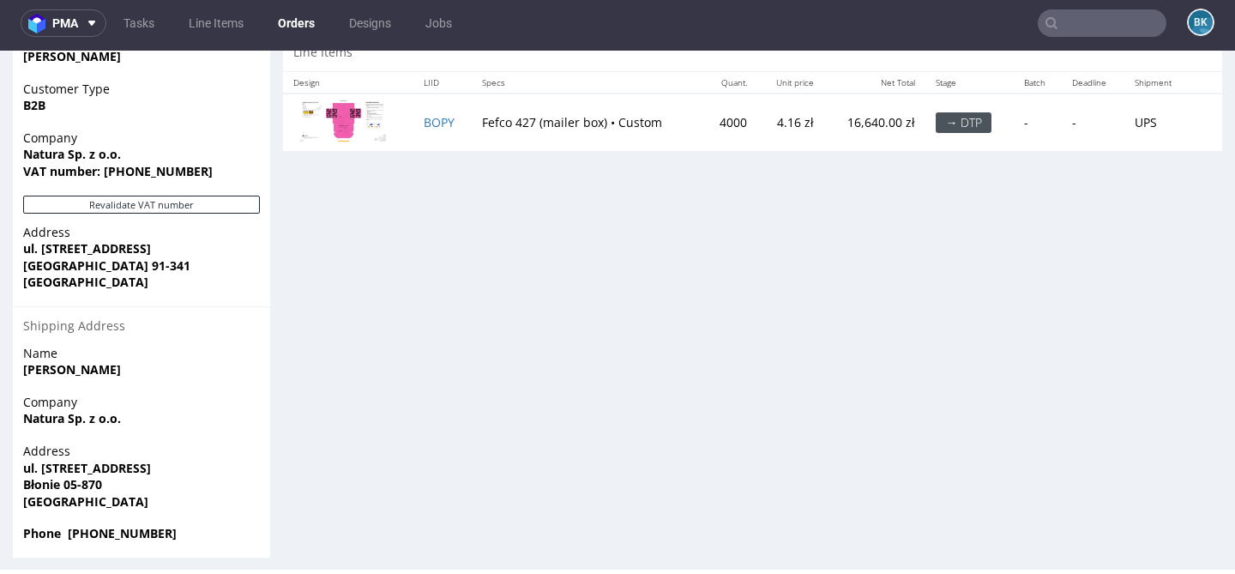
scroll to position [877, 0]
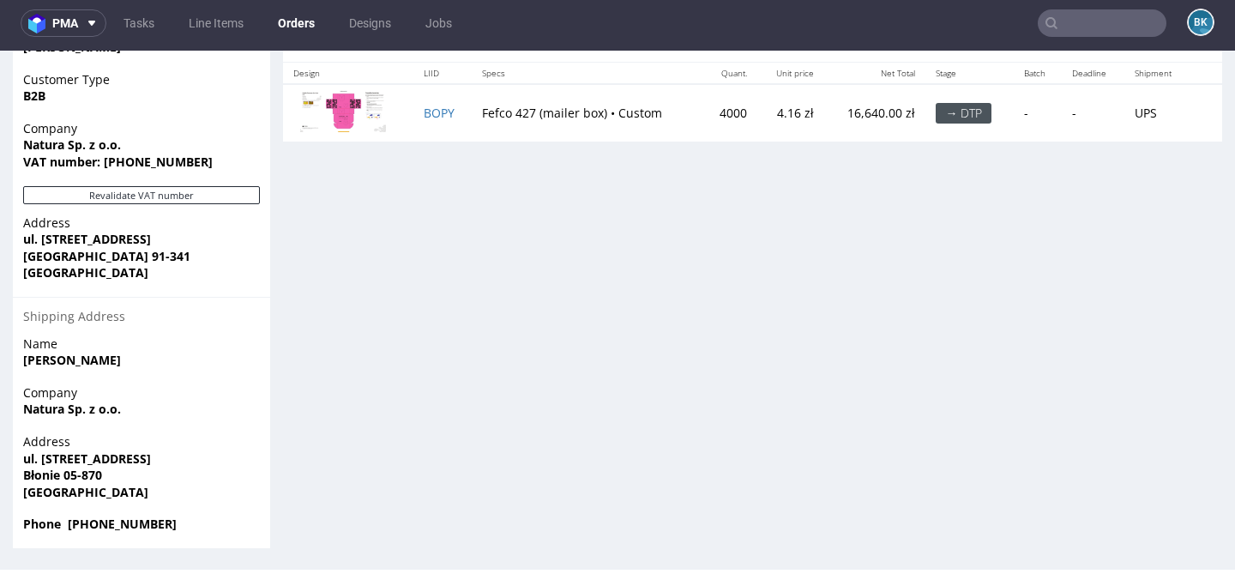
click at [112, 521] on strong "Phone [PHONE_NUMBER]" at bounding box center [100, 523] width 154 height 16
copy strong "48887800491"
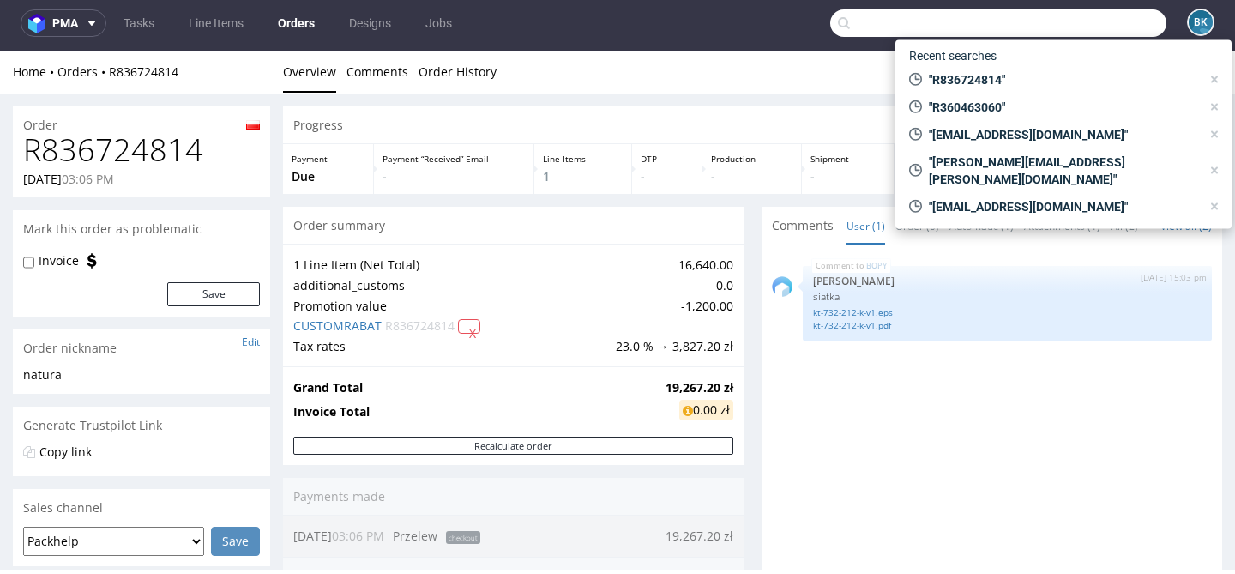
click at [1090, 31] on input "text" at bounding box center [998, 22] width 336 height 27
paste input "[EMAIL_ADDRESS][DOMAIN_NAME]"
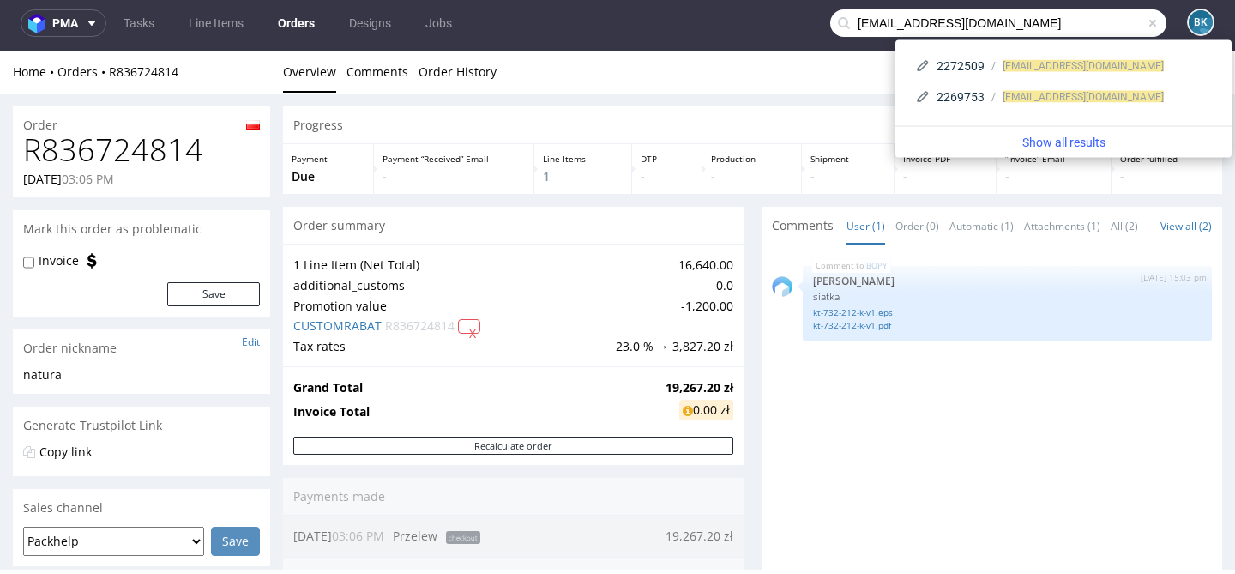
type input "[EMAIL_ADDRESS][DOMAIN_NAME]"
